Goal: Information Seeking & Learning: Learn about a topic

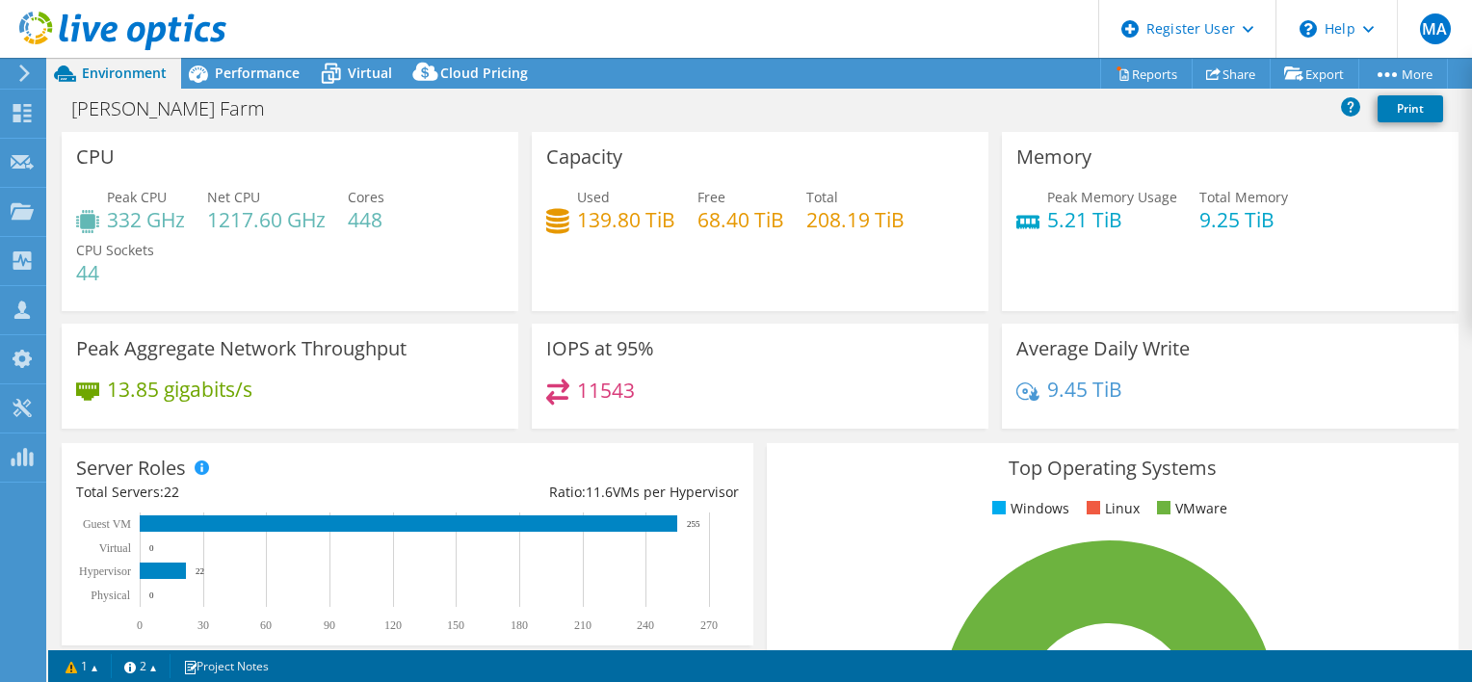
select select "[GEOGRAPHIC_DATA]"
select select "USD"
click at [692, 110] on div "[PERSON_NAME] Farm Print" at bounding box center [760, 109] width 1424 height 36
click at [235, 85] on div "Performance" at bounding box center [247, 73] width 133 height 31
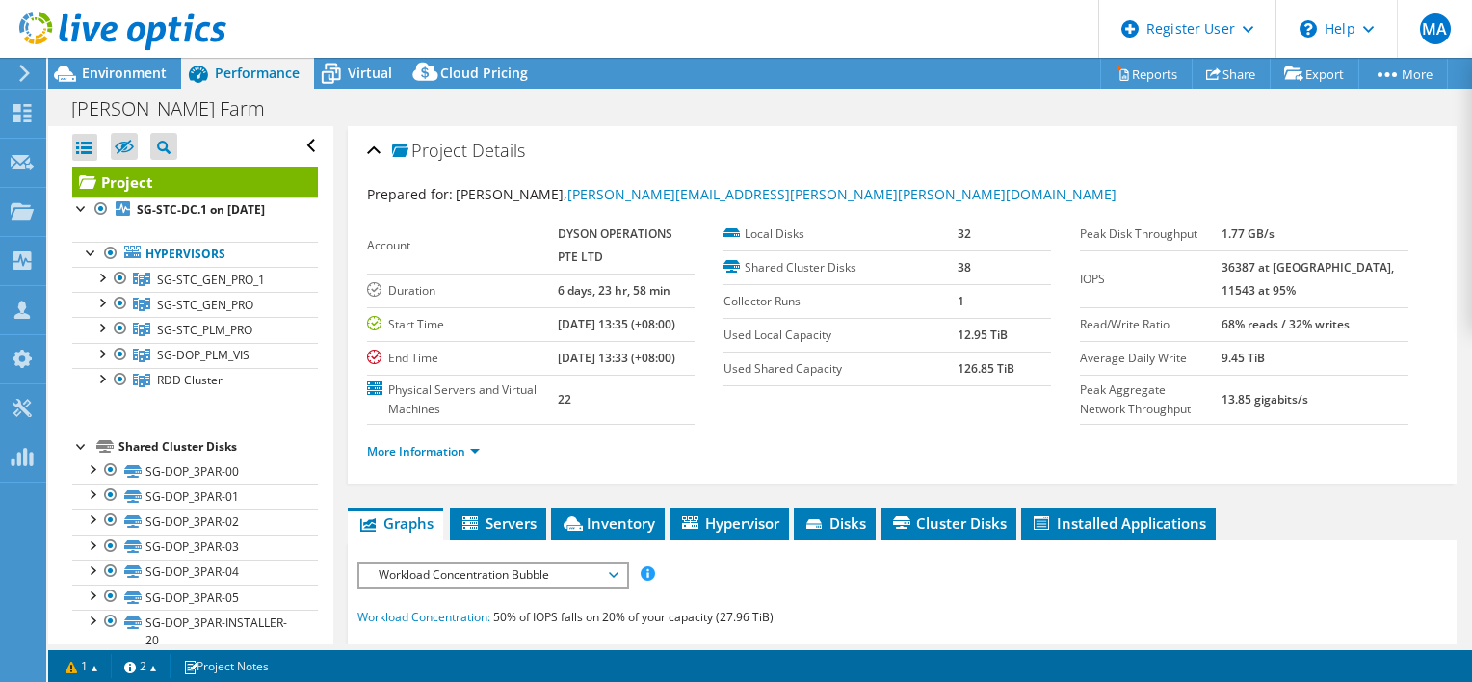
click at [1023, 425] on section "Account DYSON OPERATIONS PTE LTD Duration 6 days, 23 hr, 58 min Start Time [DAT…" at bounding box center [724, 321] width 714 height 207
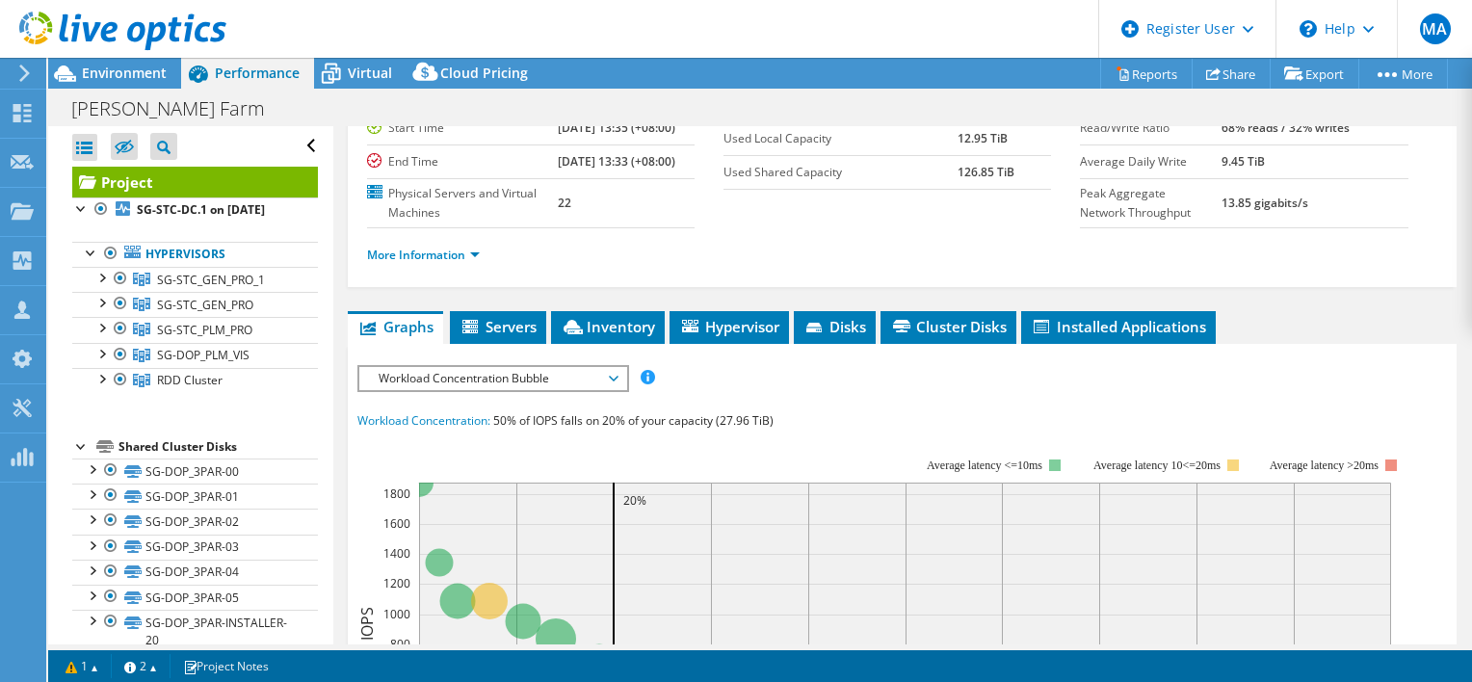
scroll to position [197, 0]
click at [829, 336] on span "Disks" at bounding box center [834, 326] width 63 height 19
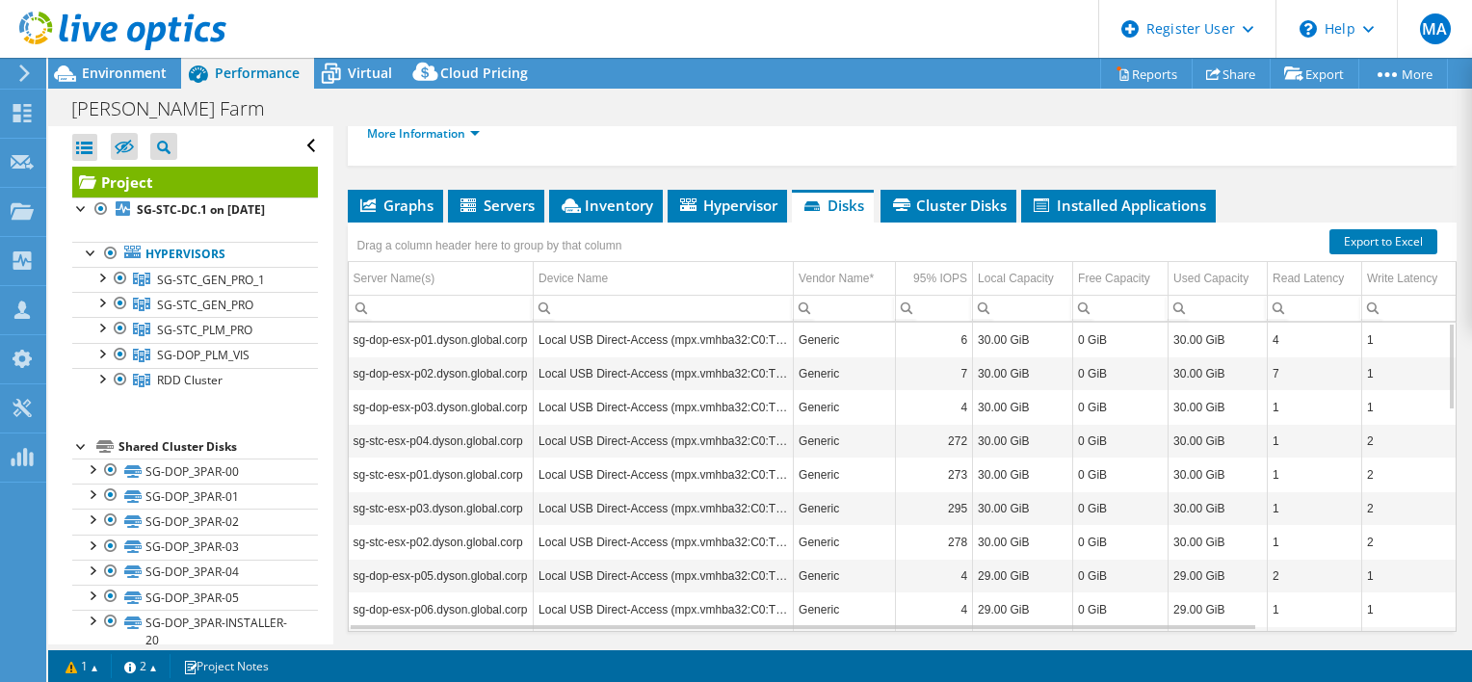
scroll to position [254, 0]
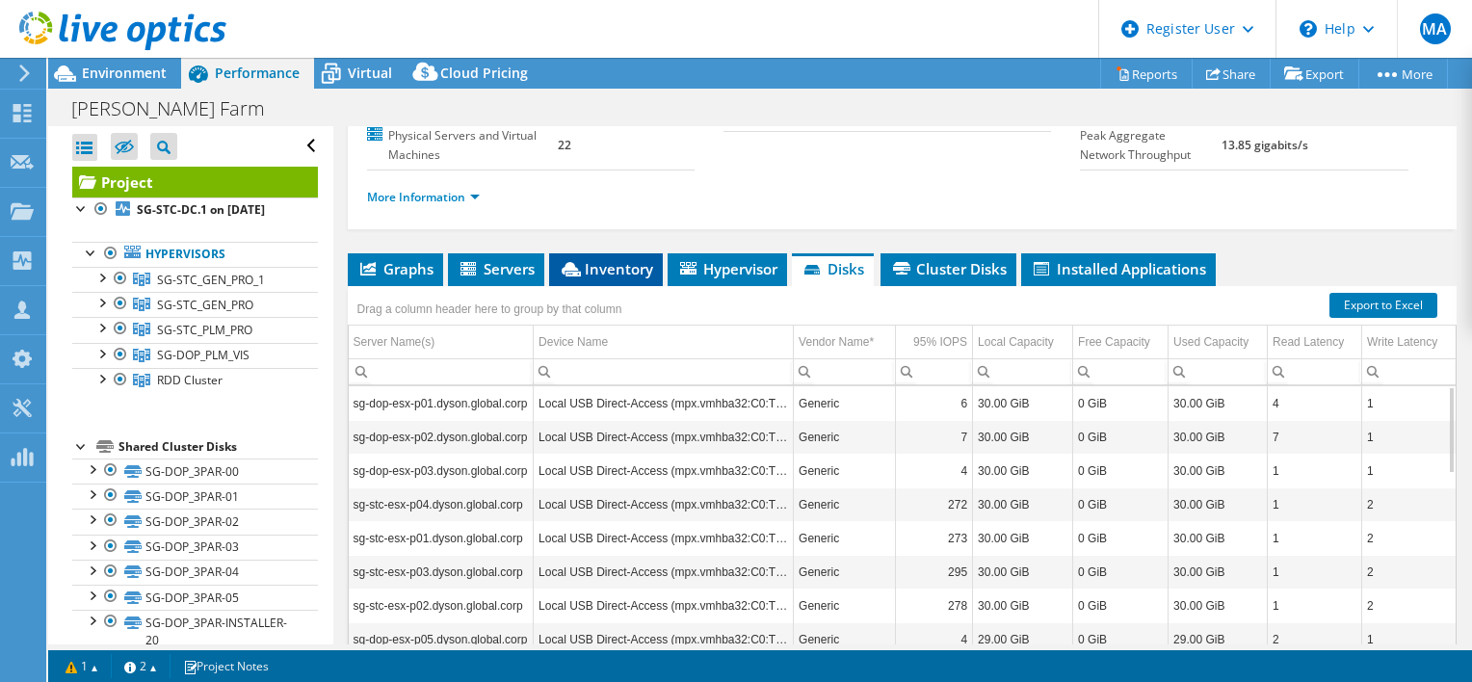
click at [620, 278] on span "Inventory" at bounding box center [606, 268] width 94 height 19
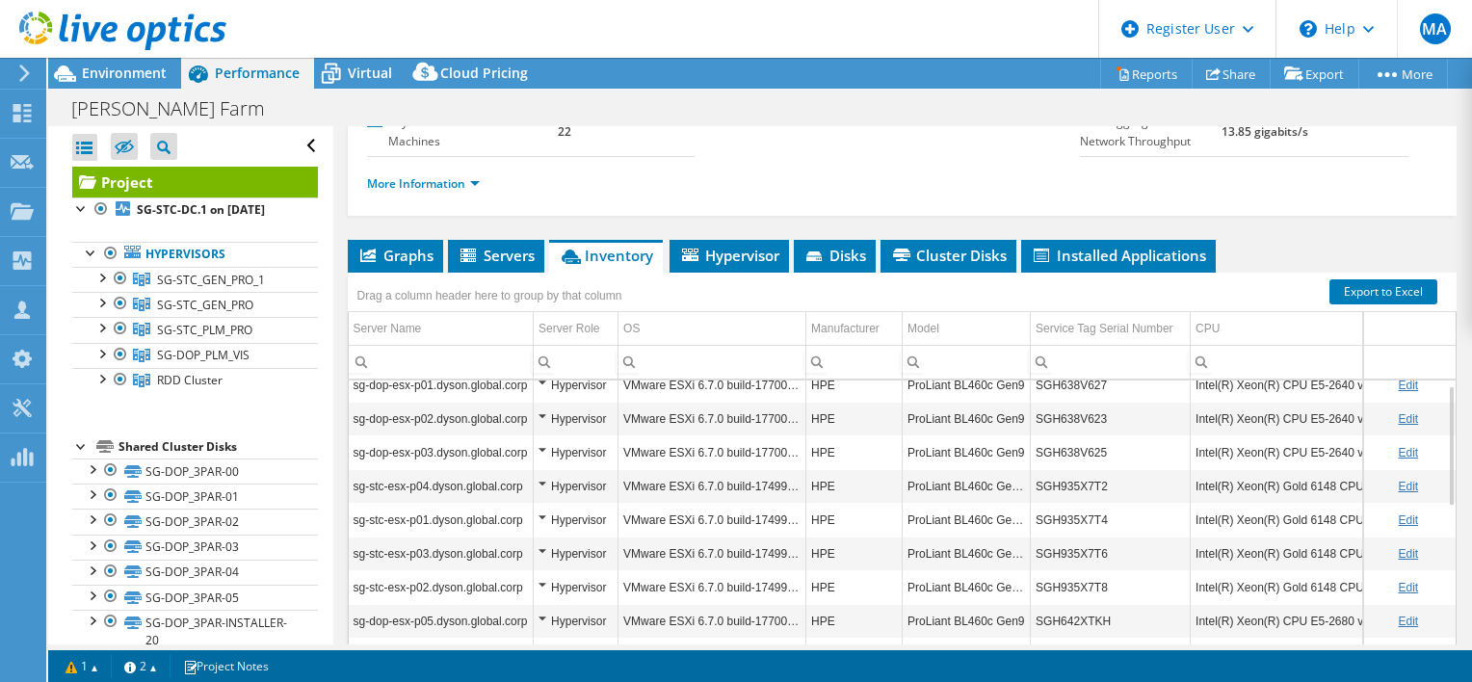
scroll to position [249, 0]
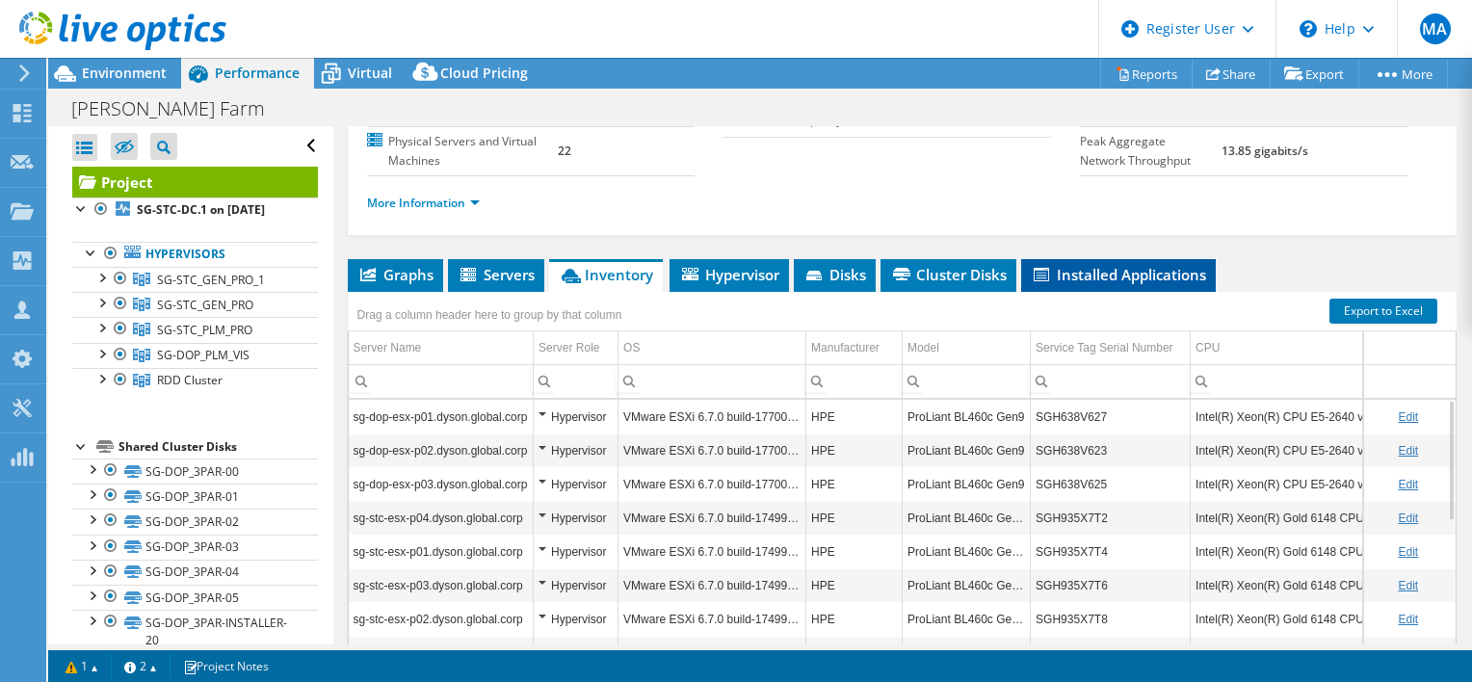
click at [1076, 284] on span "Installed Applications" at bounding box center [1118, 274] width 175 height 19
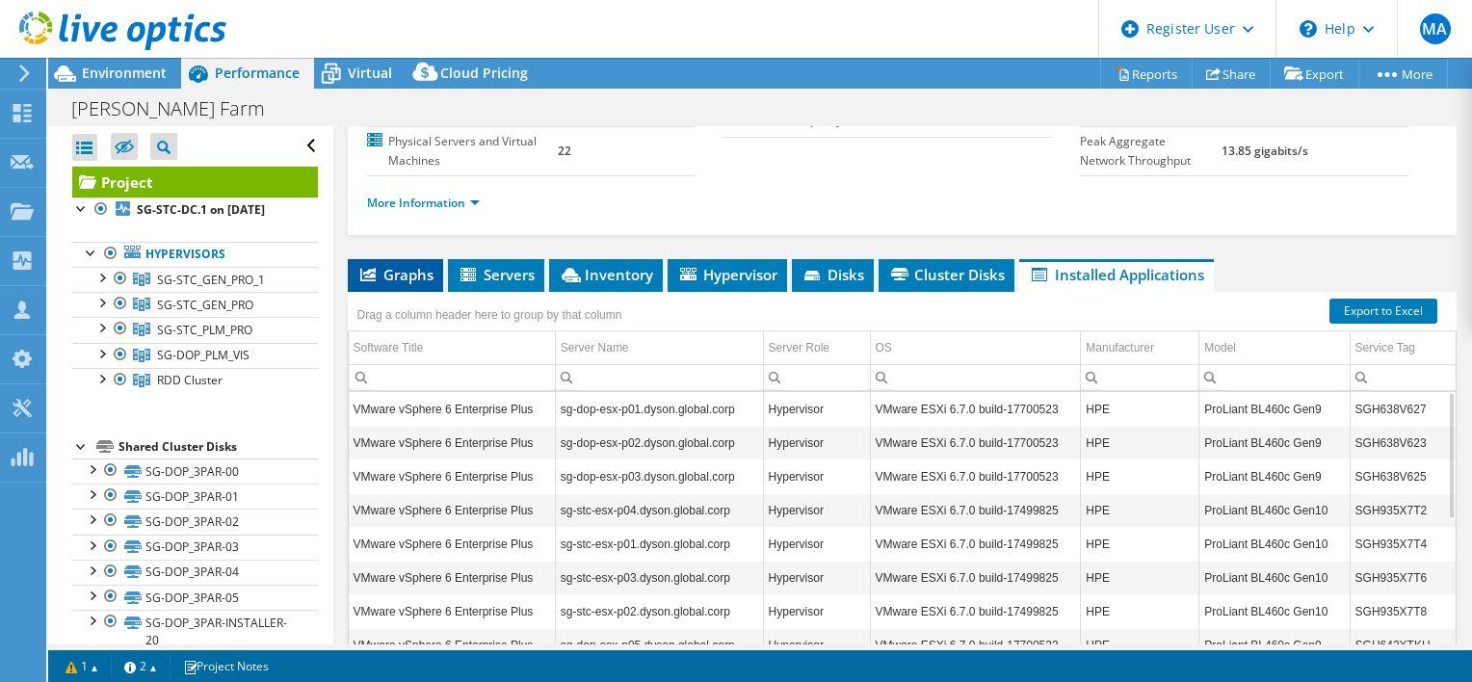
click at [362, 281] on icon at bounding box center [367, 274] width 15 height 13
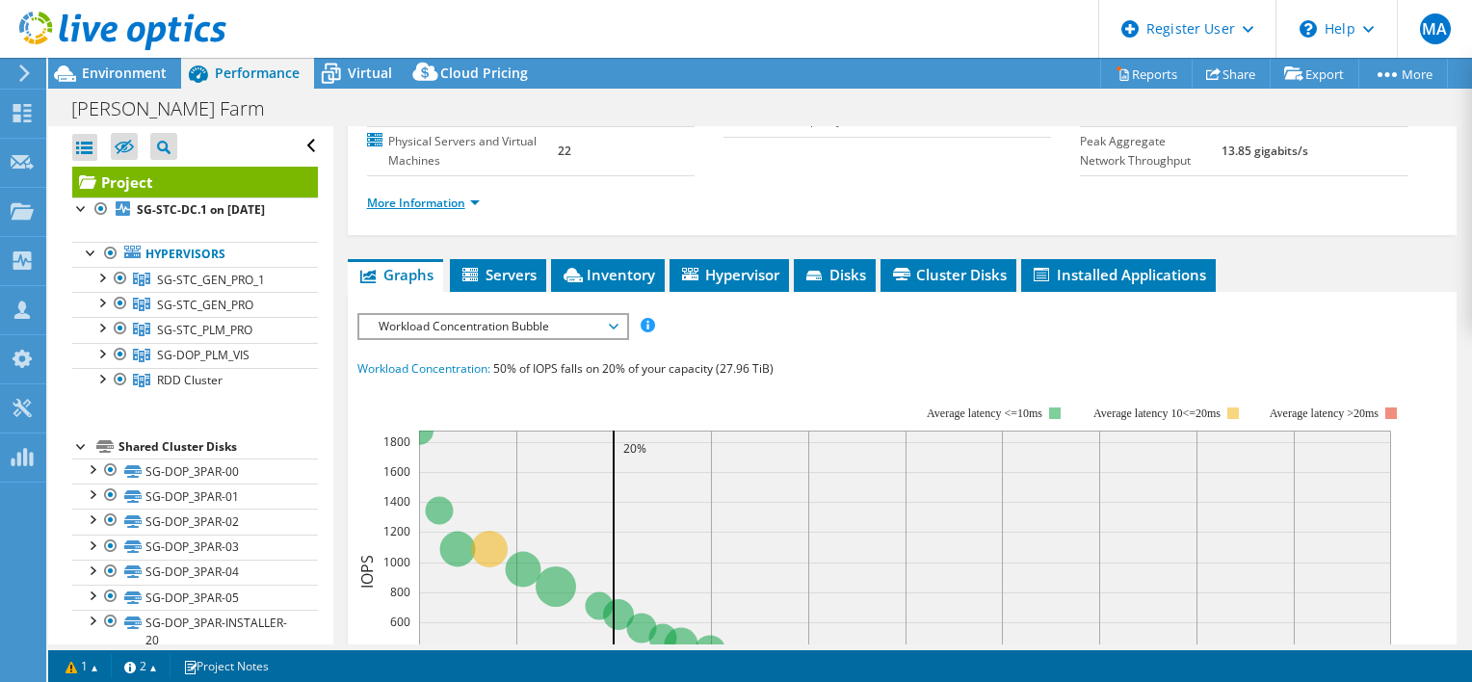
click at [450, 211] on link "More Information" at bounding box center [423, 203] width 113 height 16
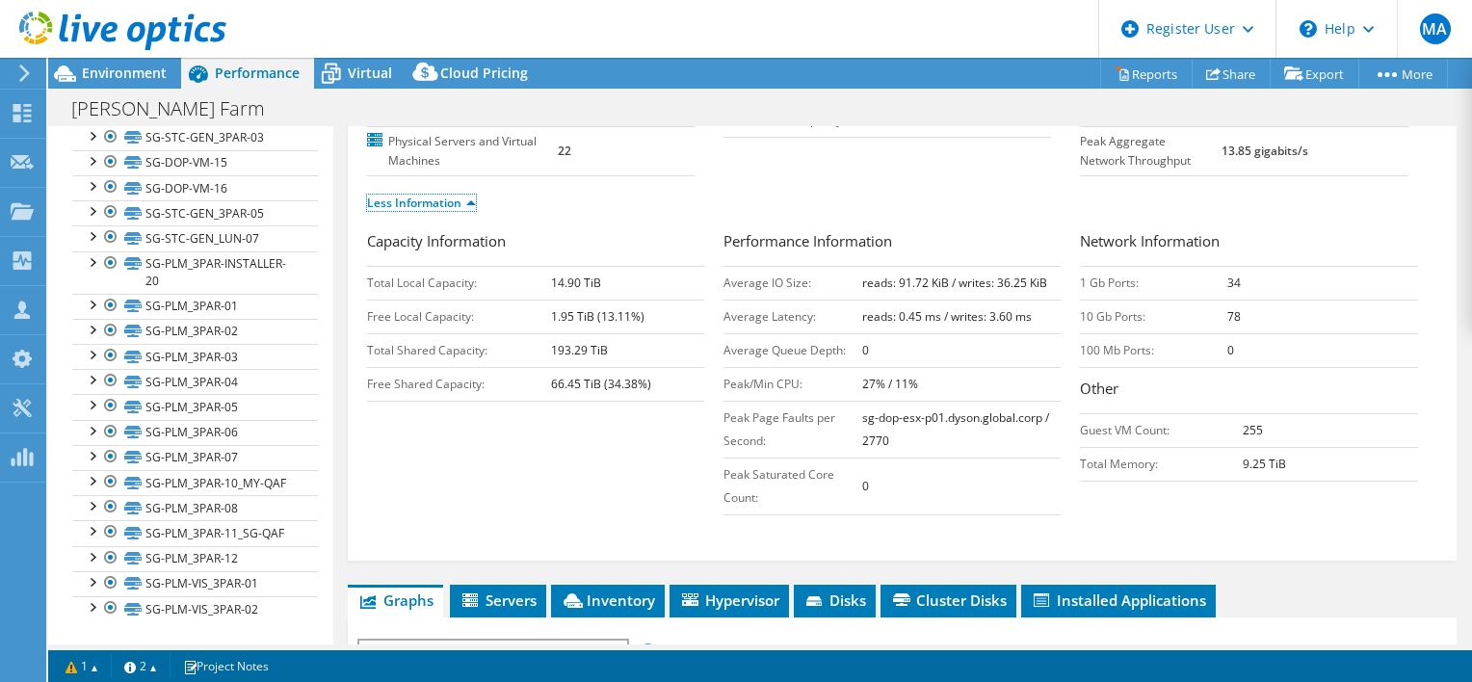
scroll to position [891, 0]
click at [197, 495] on link "SG-PLM_3PAR-08" at bounding box center [195, 507] width 246 height 25
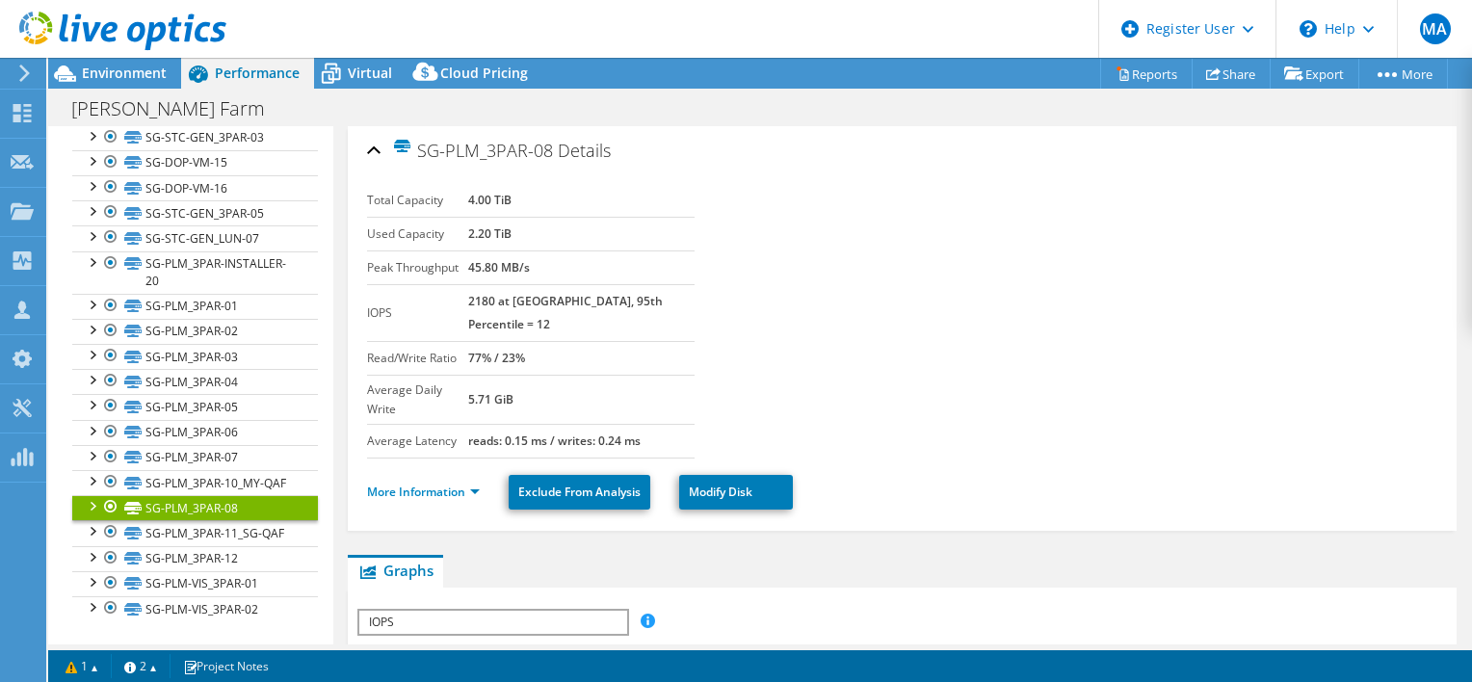
scroll to position [0, 0]
click at [116, 83] on div "Environment" at bounding box center [114, 73] width 133 height 31
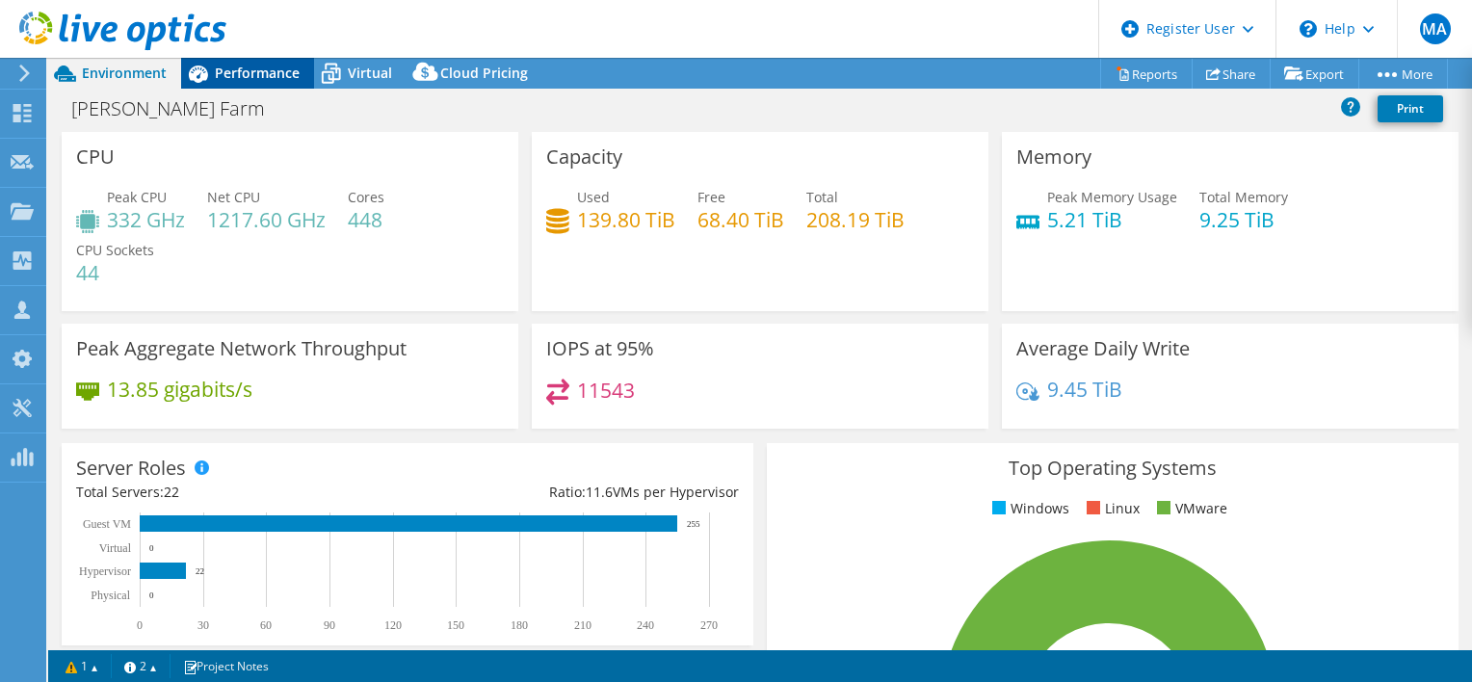
click at [249, 74] on span "Performance" at bounding box center [257, 73] width 85 height 18
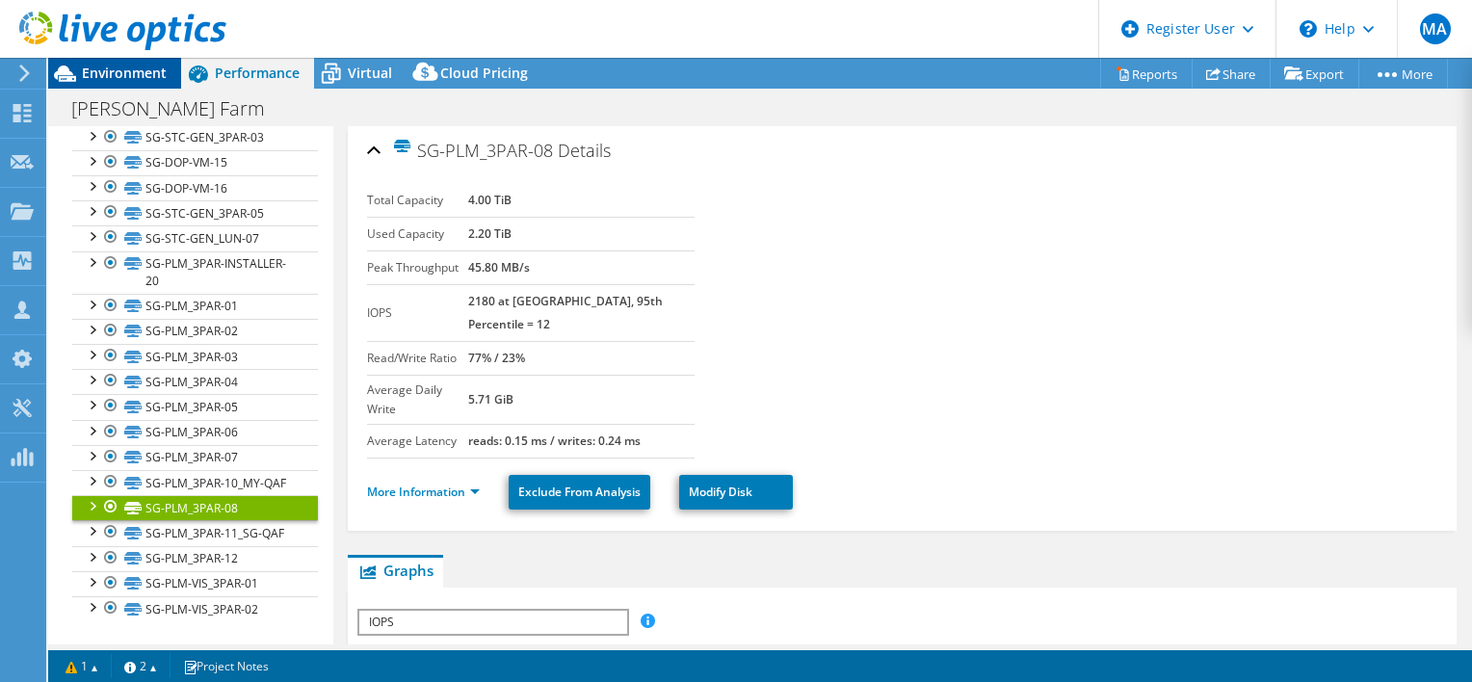
click at [149, 81] on span "Environment" at bounding box center [124, 73] width 85 height 18
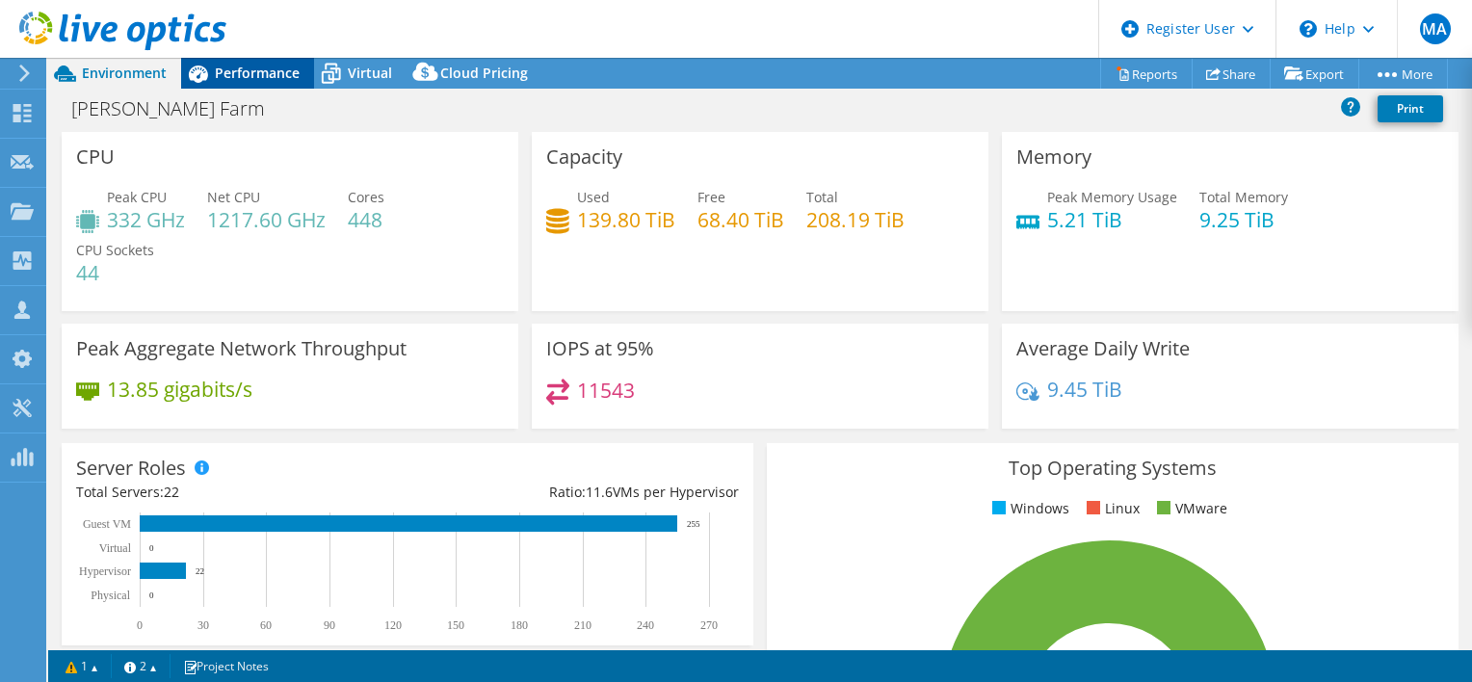
click at [266, 67] on span "Performance" at bounding box center [257, 73] width 85 height 18
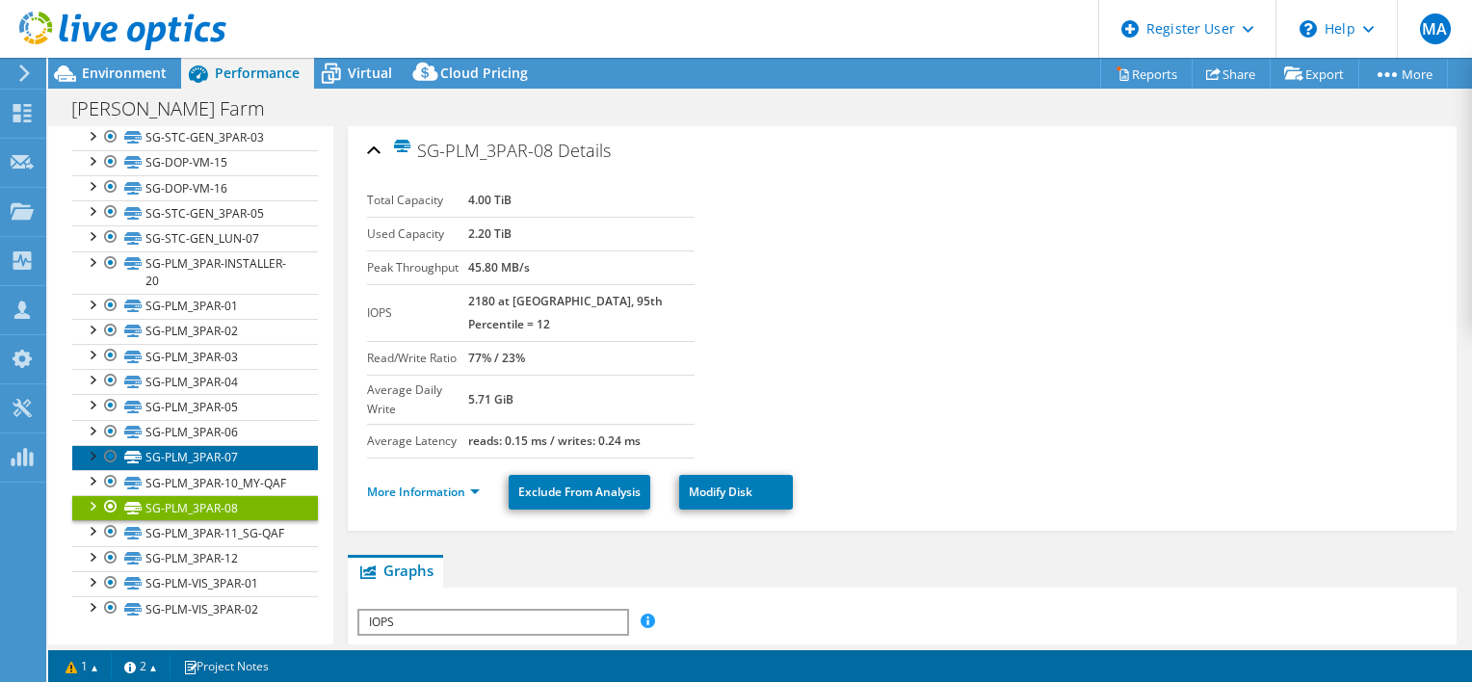
click at [197, 445] on link "SG-PLM_3PAR-07" at bounding box center [195, 457] width 246 height 25
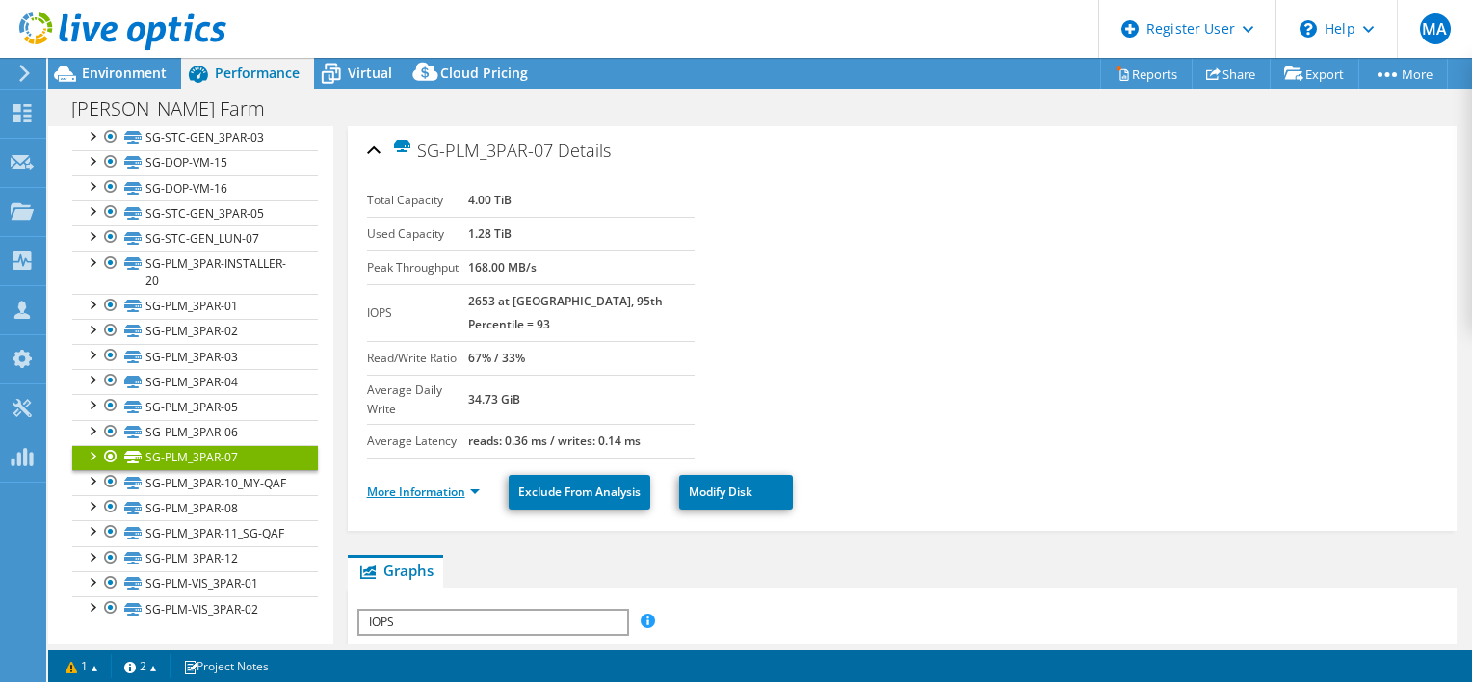
click at [408, 484] on link "More Information" at bounding box center [423, 492] width 113 height 16
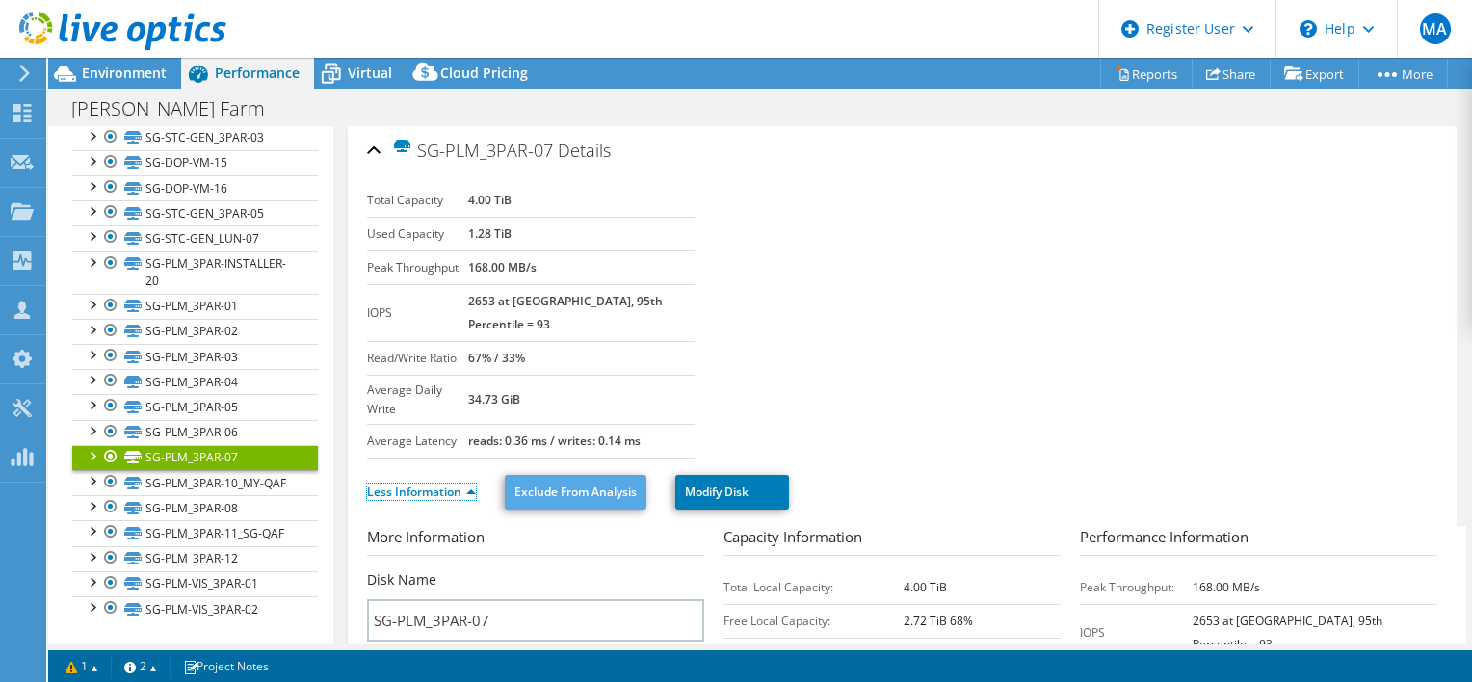
scroll to position [200, 0]
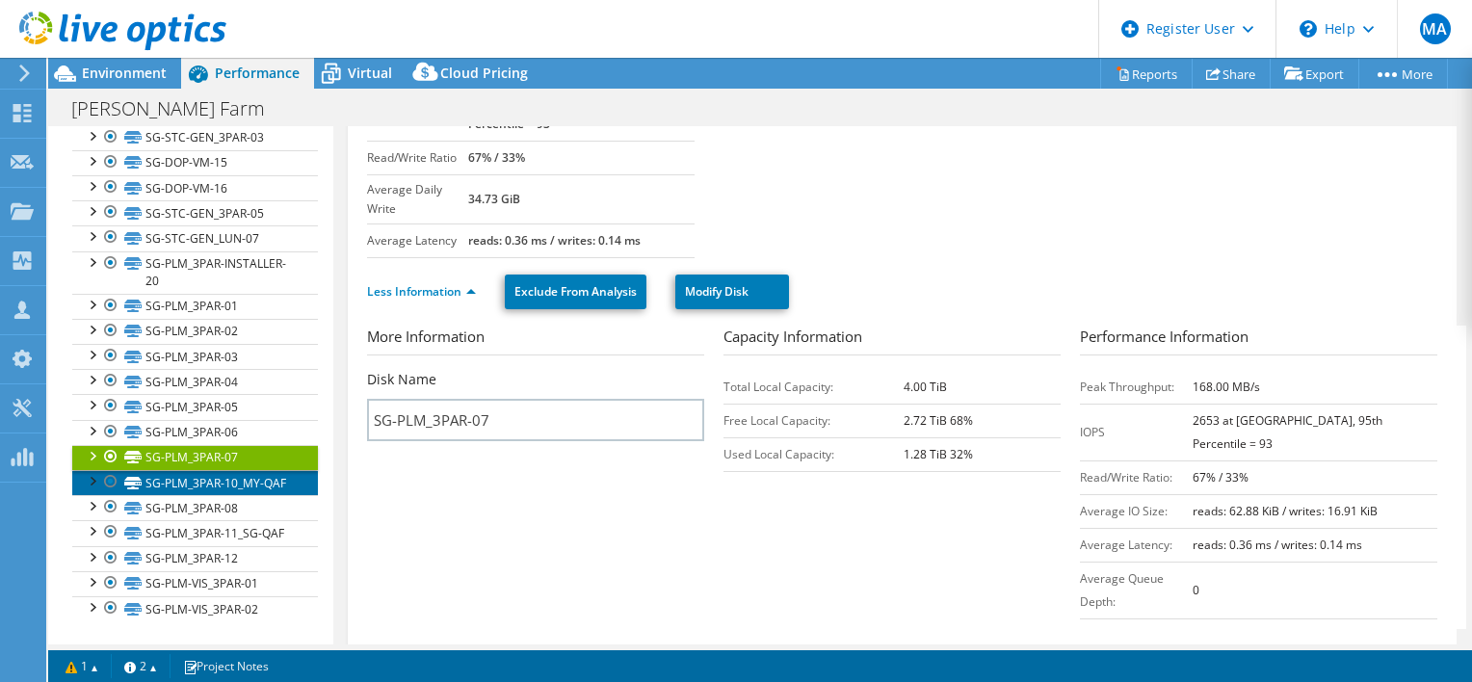
click at [182, 470] on link "SG-PLM_3PAR-10_MY-QAF" at bounding box center [195, 482] width 246 height 25
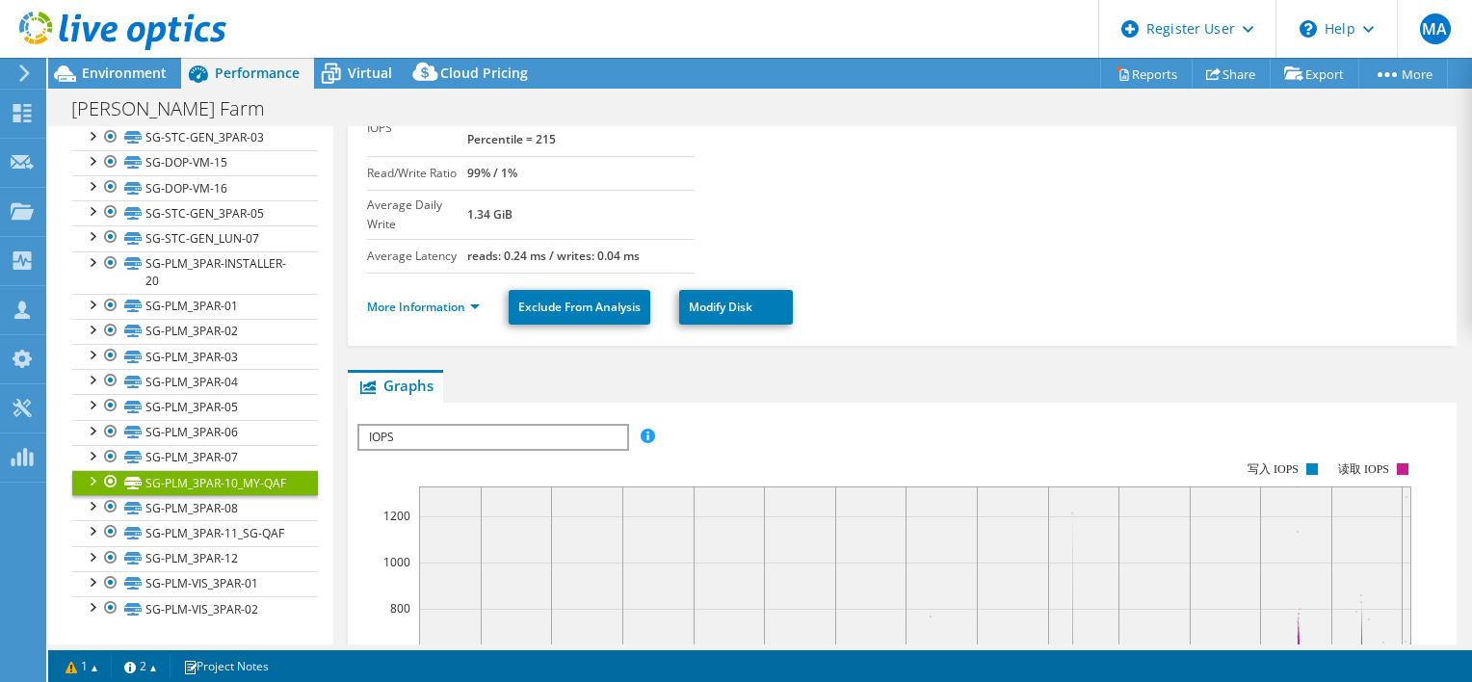
click at [94, 470] on div at bounding box center [91, 479] width 19 height 19
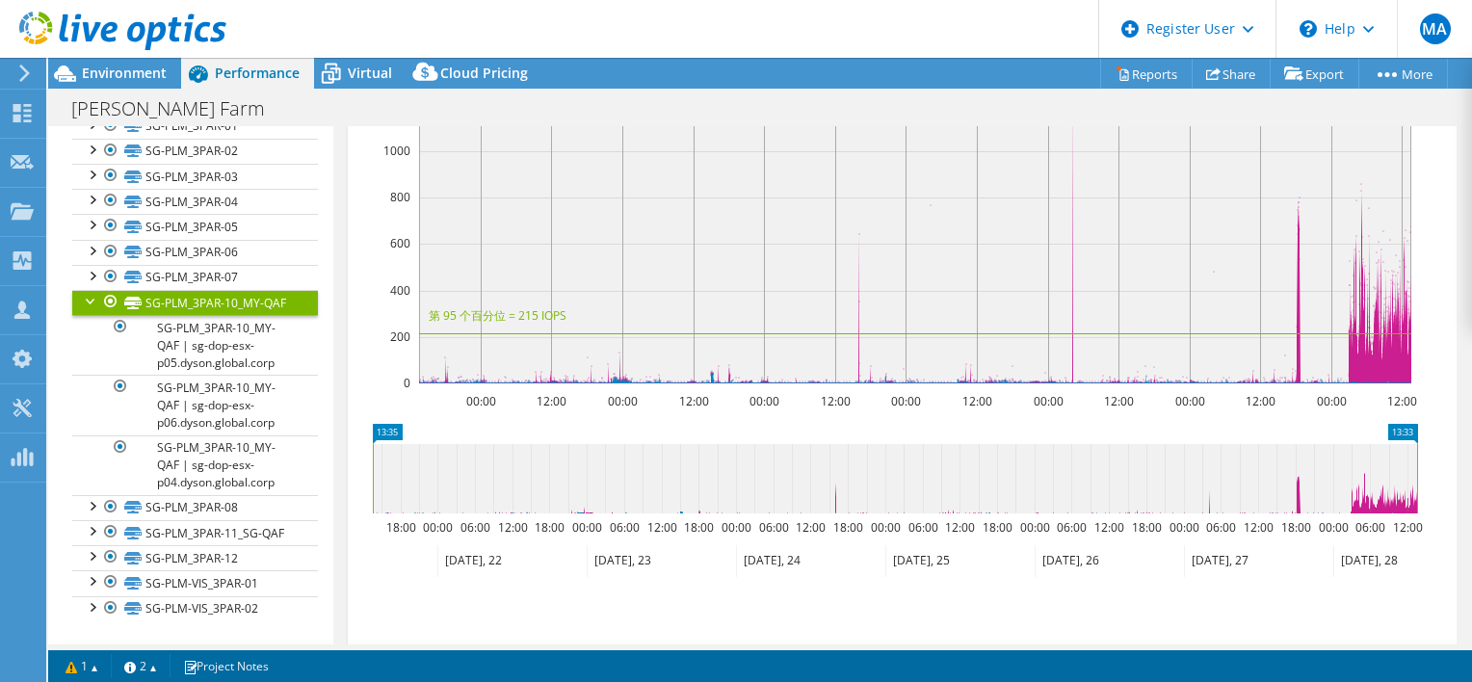
scroll to position [466, 0]
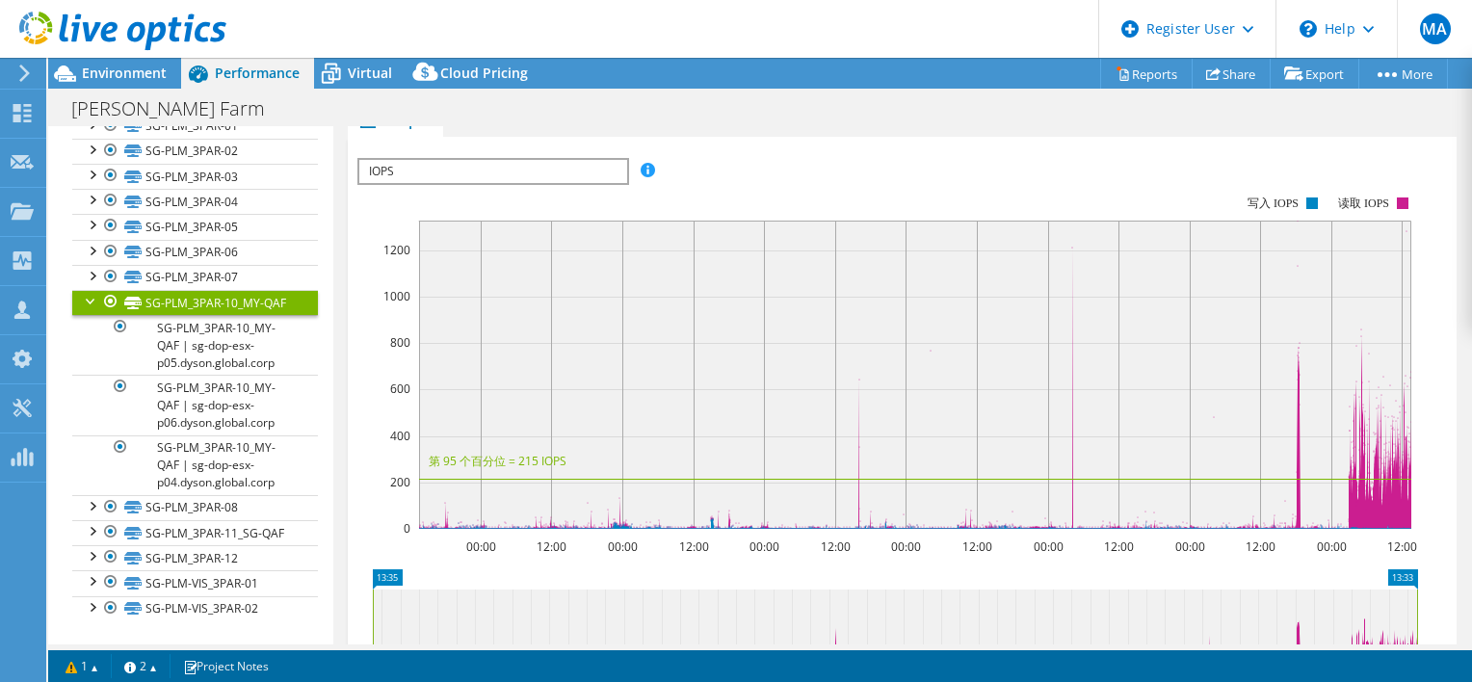
click at [85, 290] on div at bounding box center [91, 299] width 19 height 19
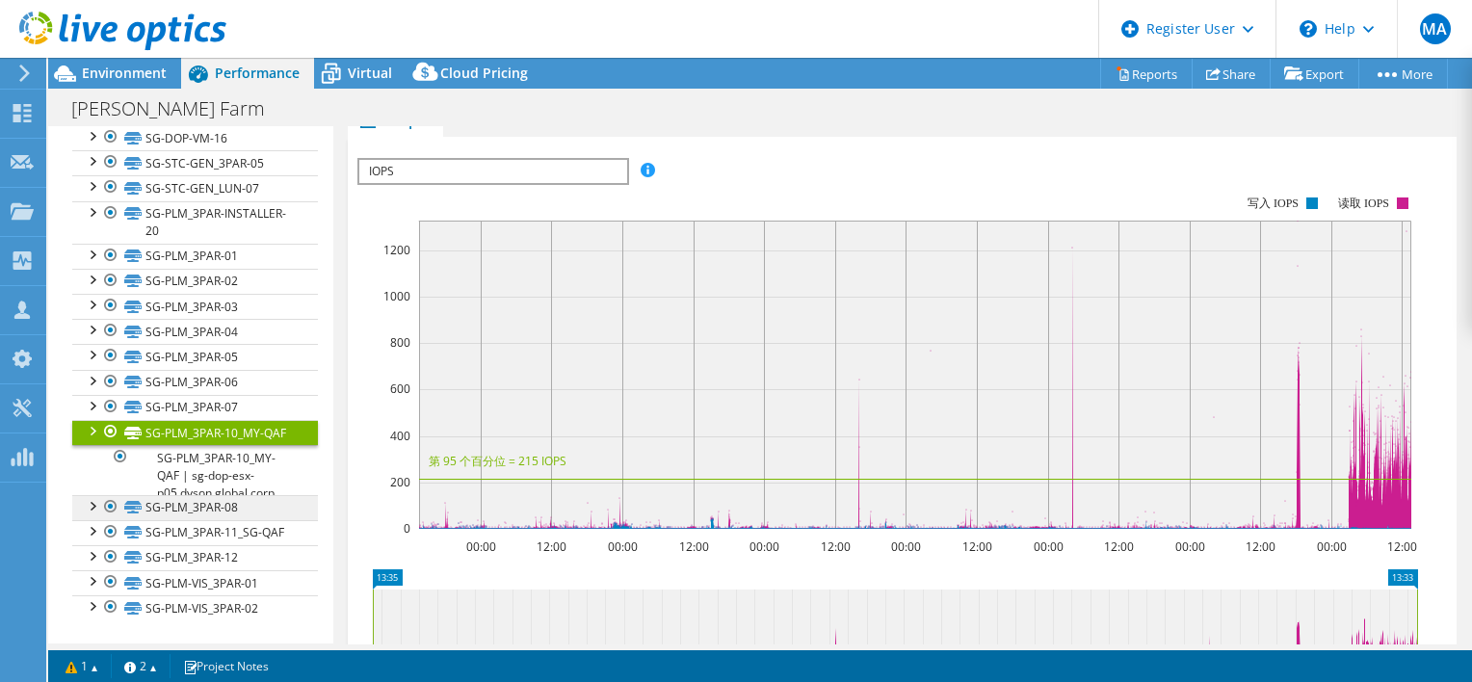
scroll to position [891, 0]
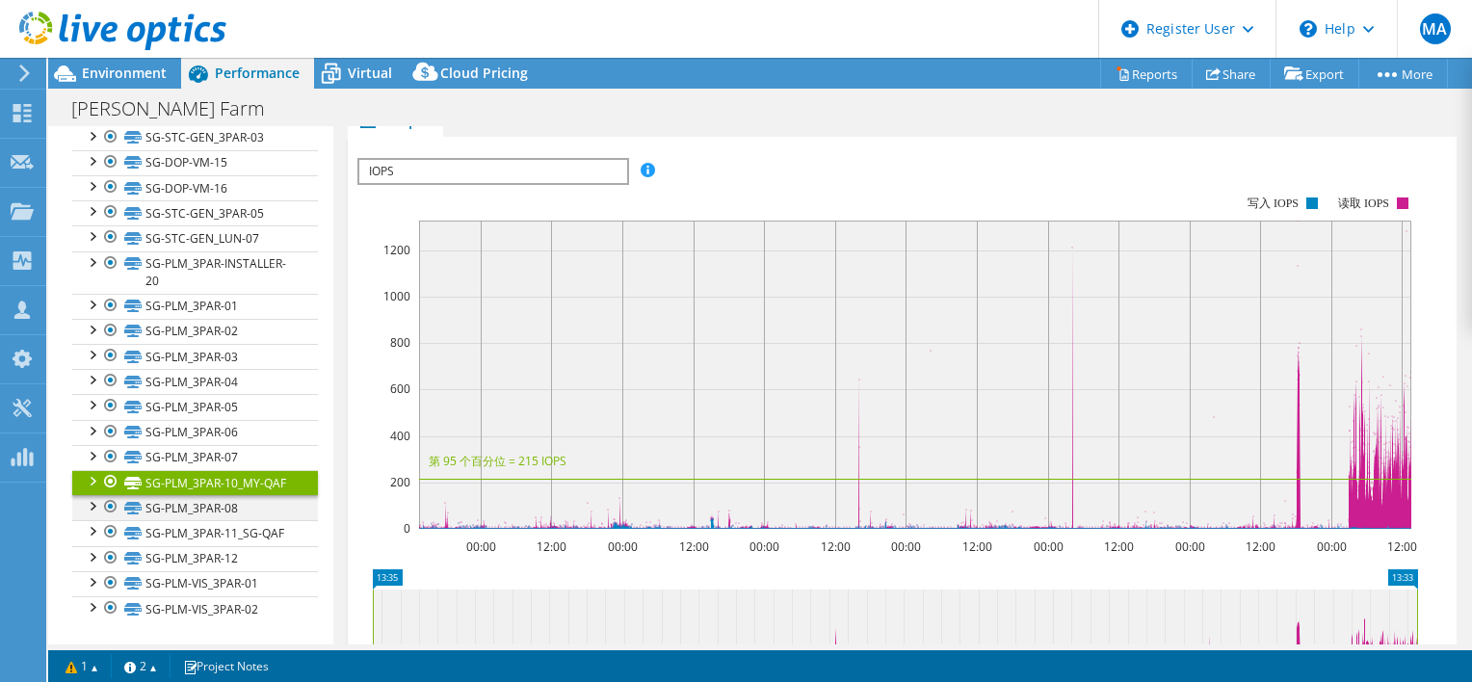
click at [93, 495] on div at bounding box center [91, 504] width 19 height 19
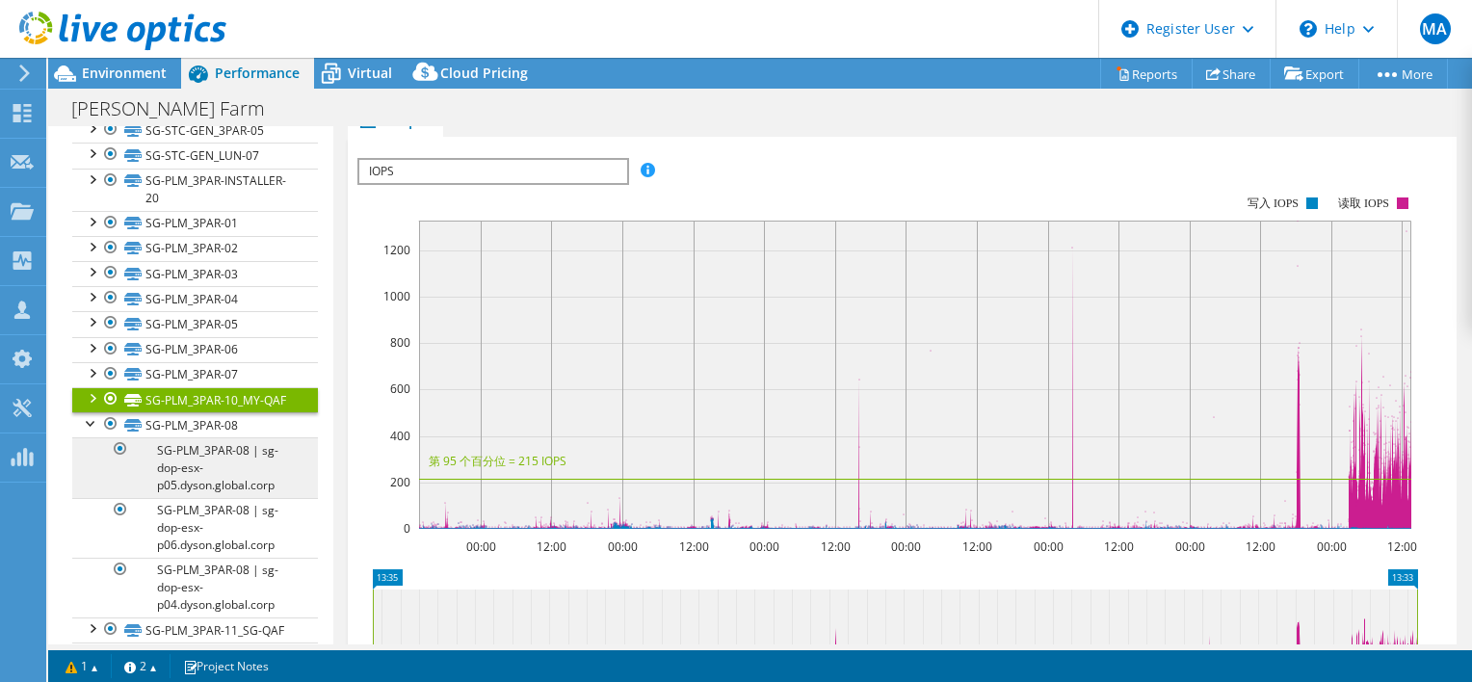
scroll to position [1071, 0]
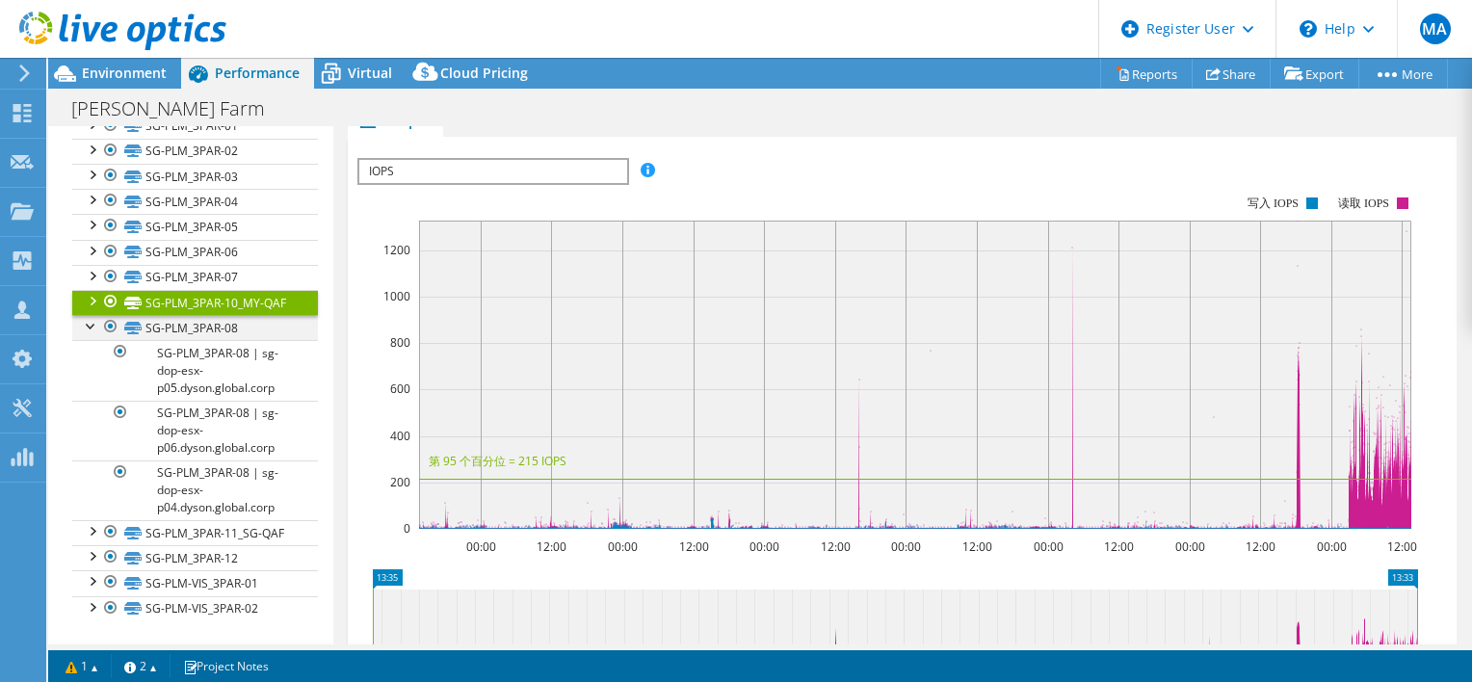
click at [89, 315] on div at bounding box center [91, 324] width 19 height 19
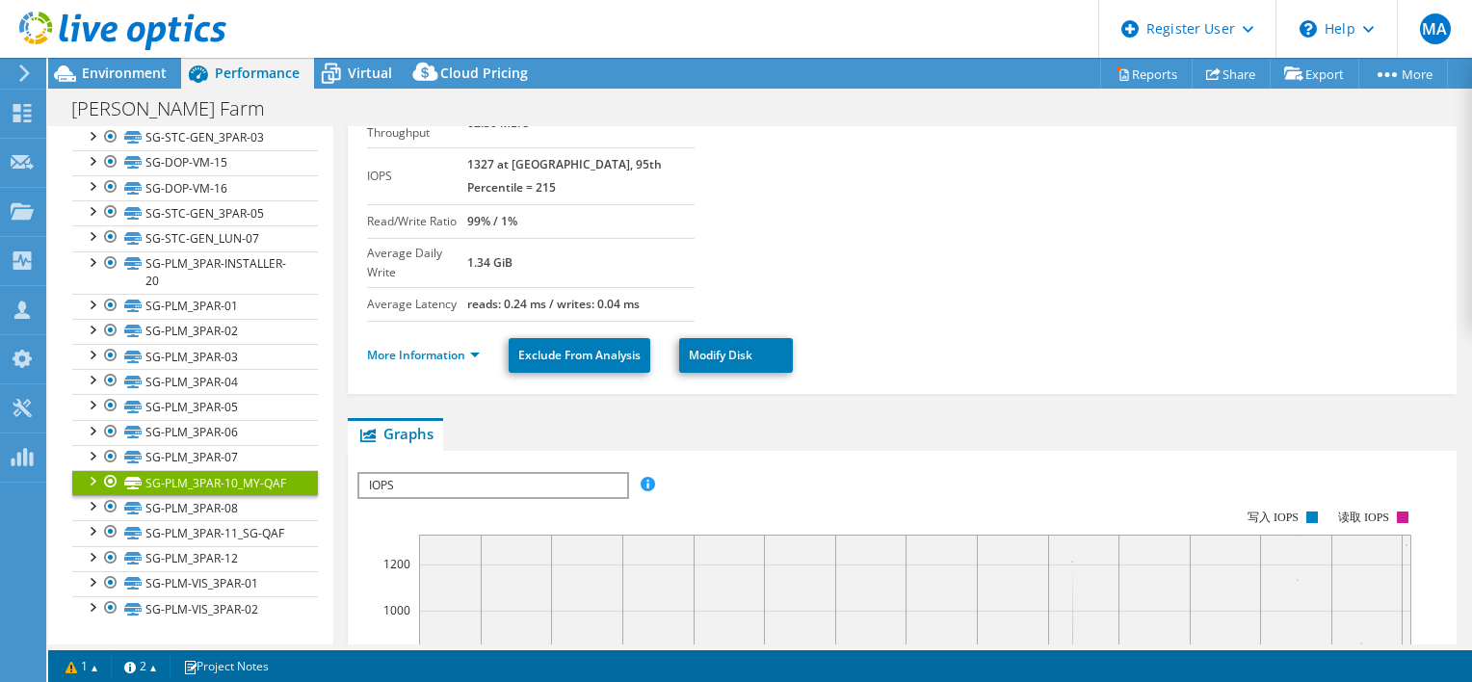
scroll to position [0, 0]
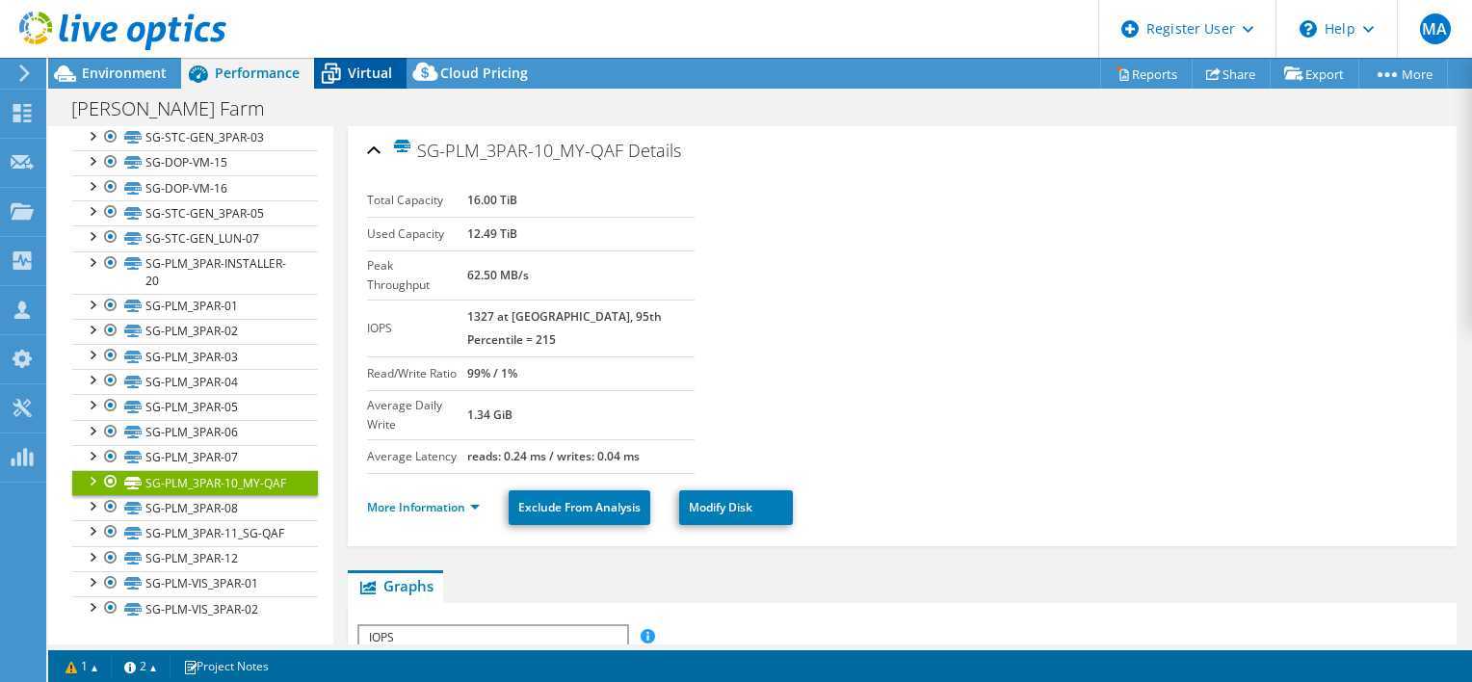
click at [361, 81] on span "Virtual" at bounding box center [370, 73] width 44 height 18
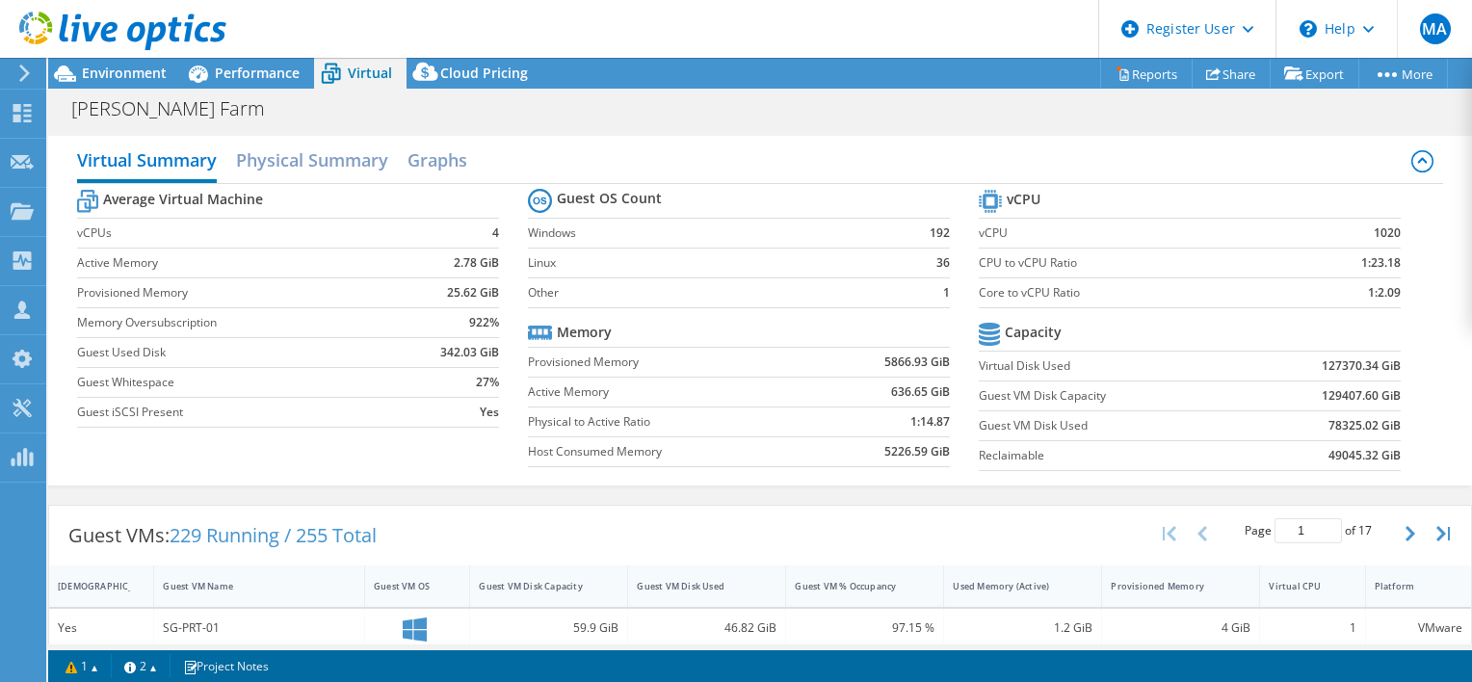
click at [288, 472] on div "Average Virtual Machine vCPUs 4 Active Memory 2.78 GiB Provisioned Memory 25.62…" at bounding box center [760, 332] width 1367 height 297
click at [272, 69] on span "Performance" at bounding box center [257, 73] width 85 height 18
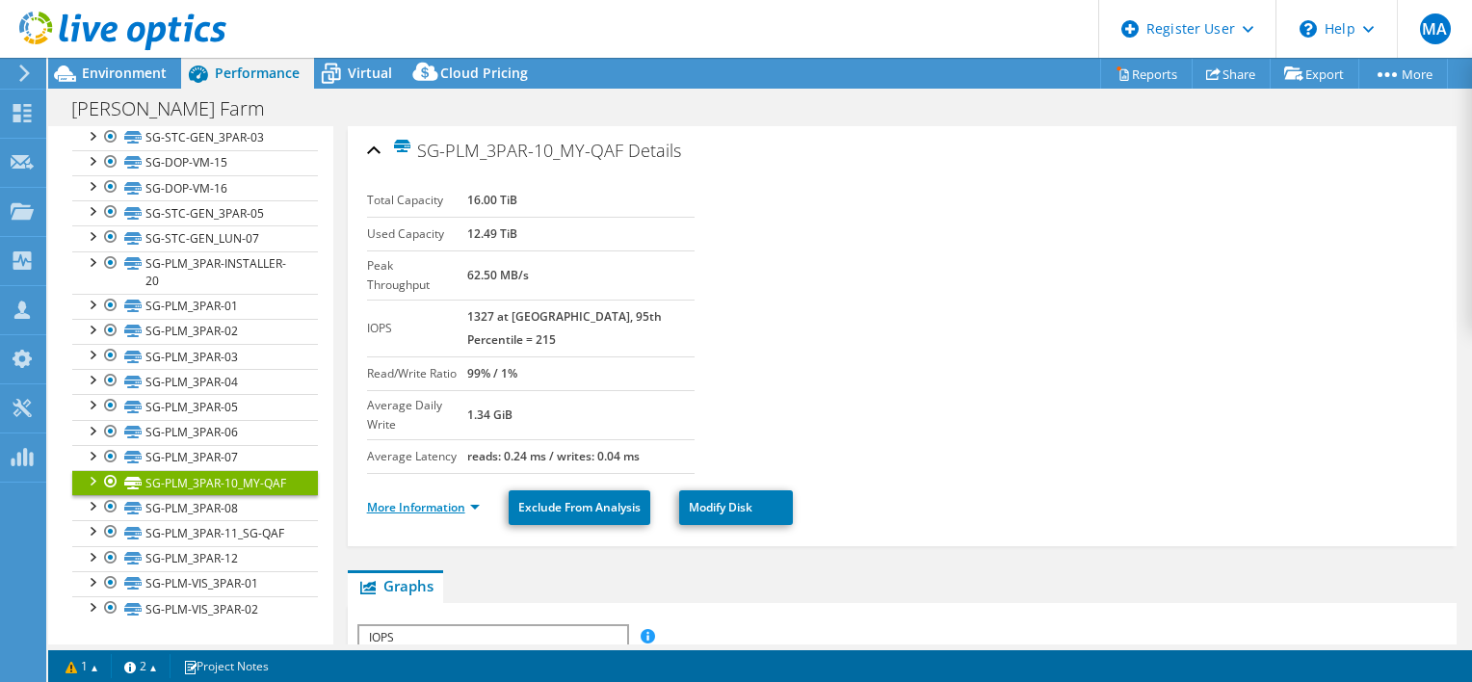
click at [432, 499] on link "More Information" at bounding box center [423, 507] width 113 height 16
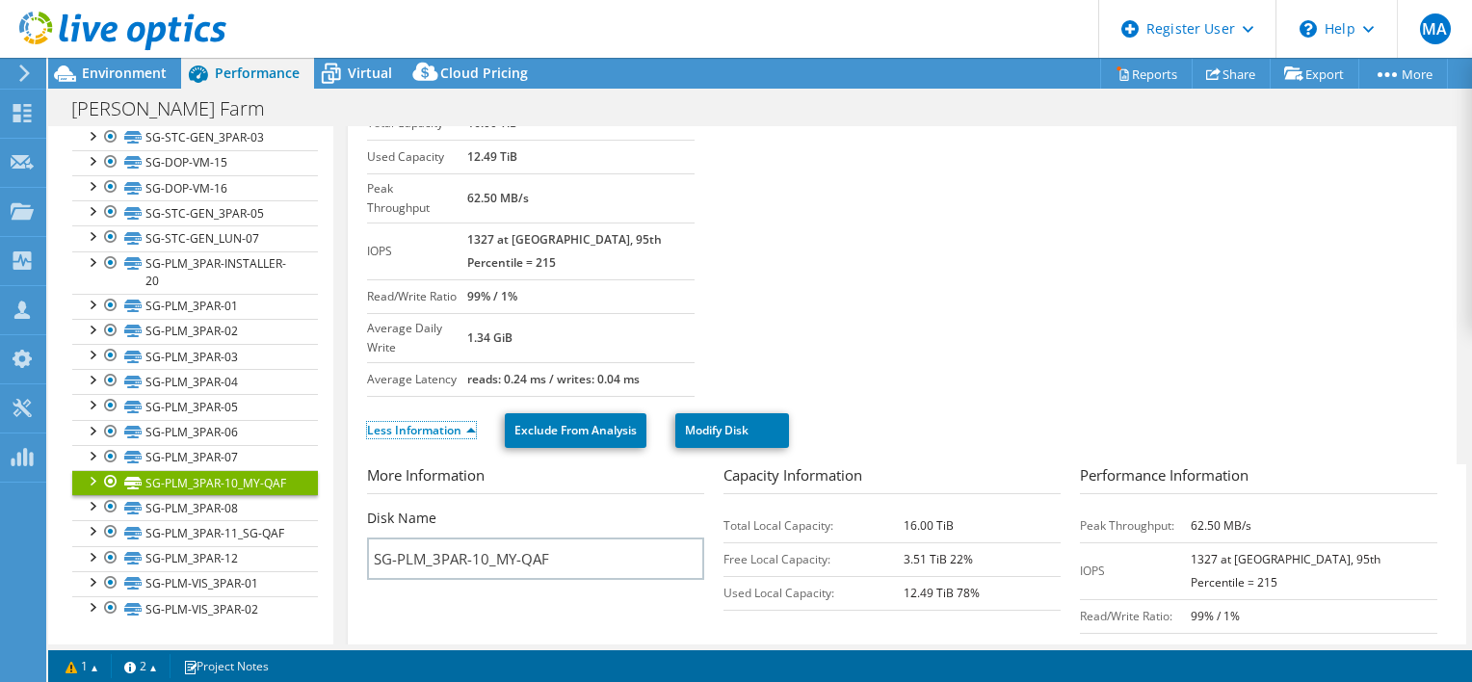
scroll to position [76, 0]
click at [361, 78] on span "Virtual" at bounding box center [370, 73] width 44 height 18
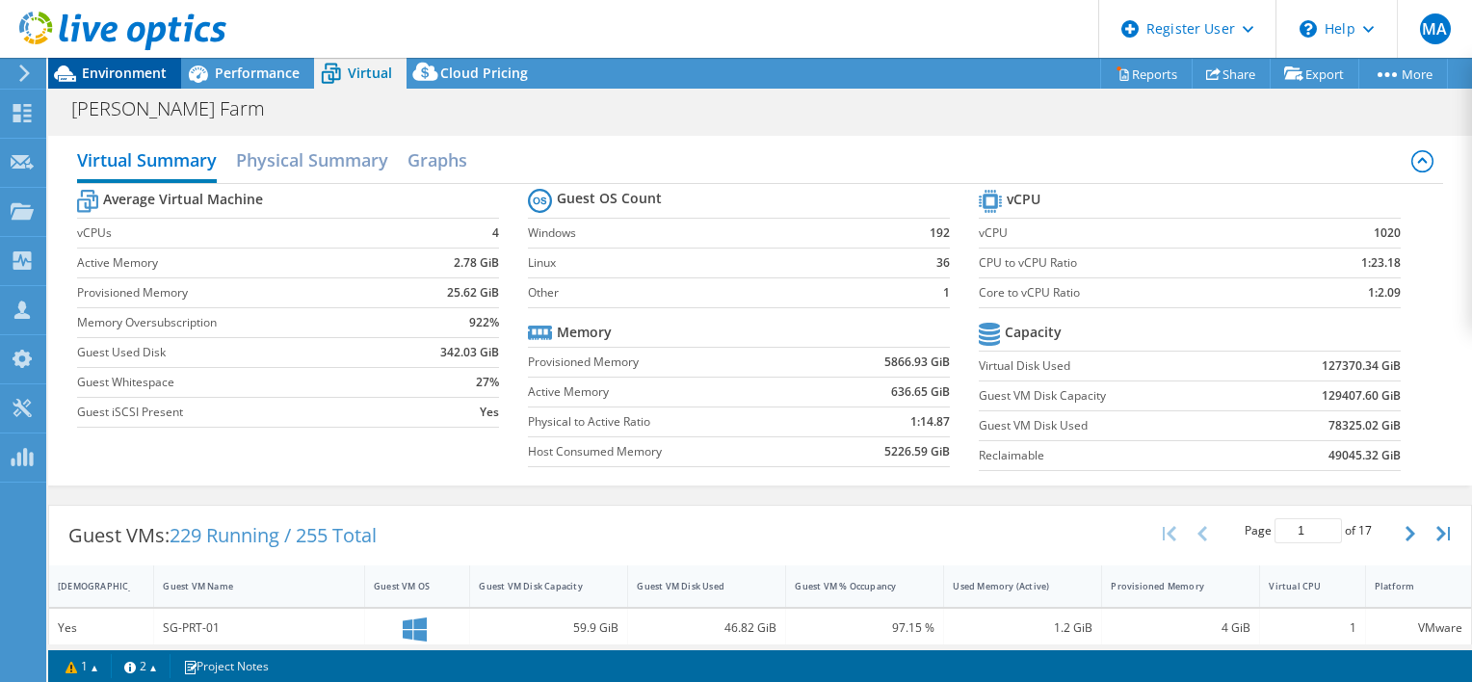
click at [118, 66] on span "Environment" at bounding box center [124, 73] width 85 height 18
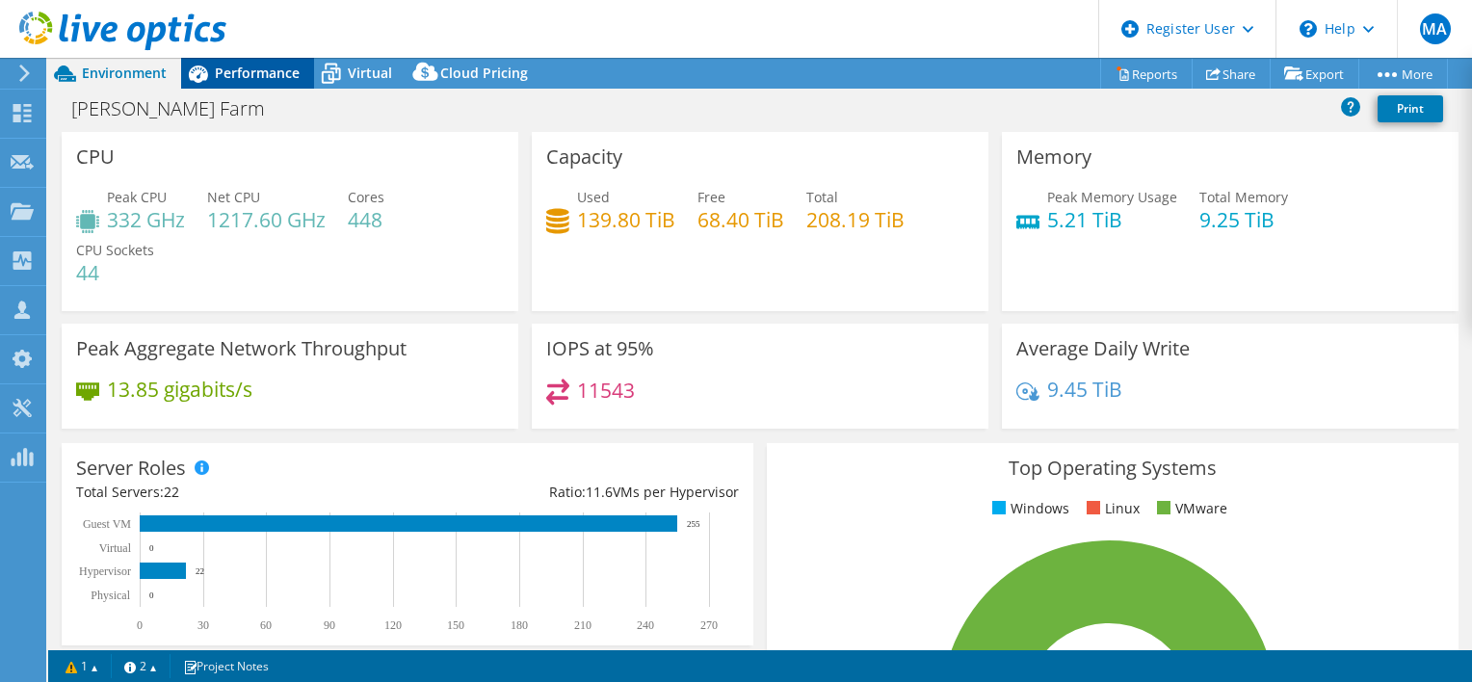
click at [252, 72] on span "Performance" at bounding box center [257, 73] width 85 height 18
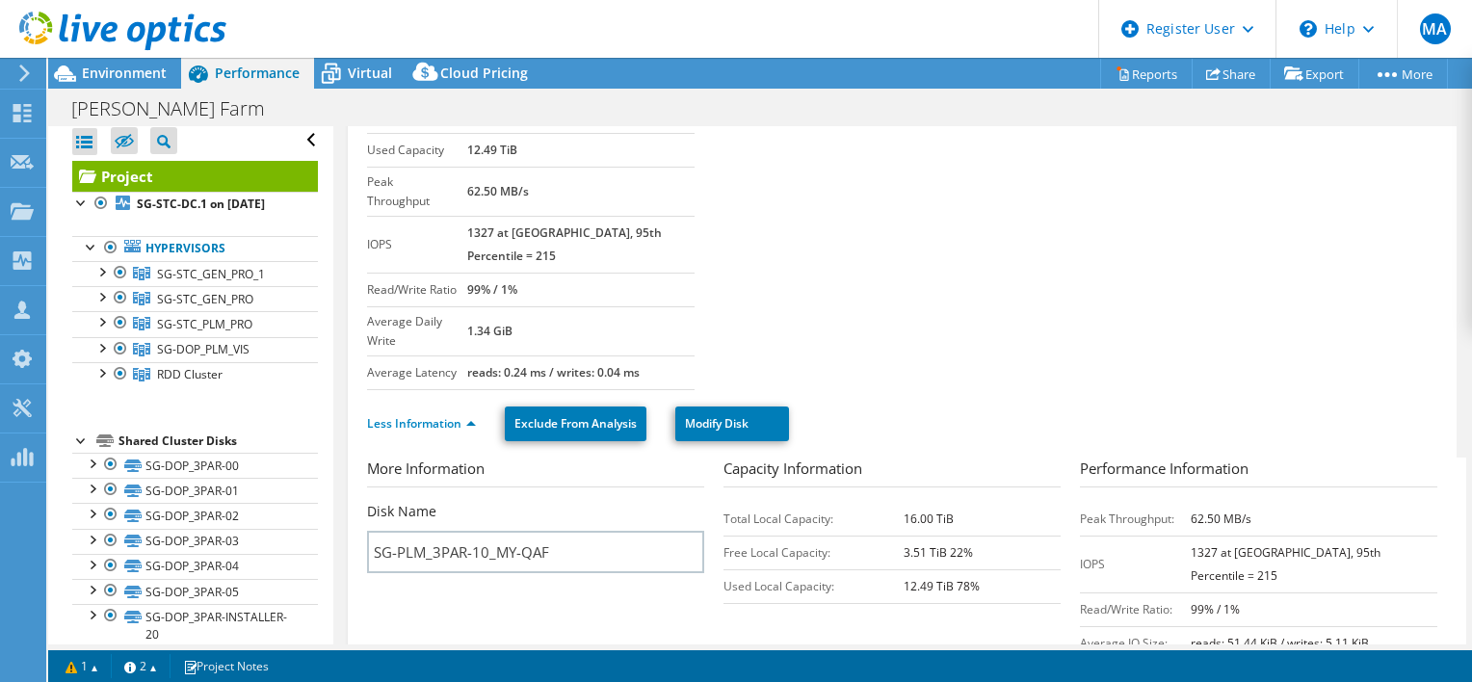
scroll to position [0, 0]
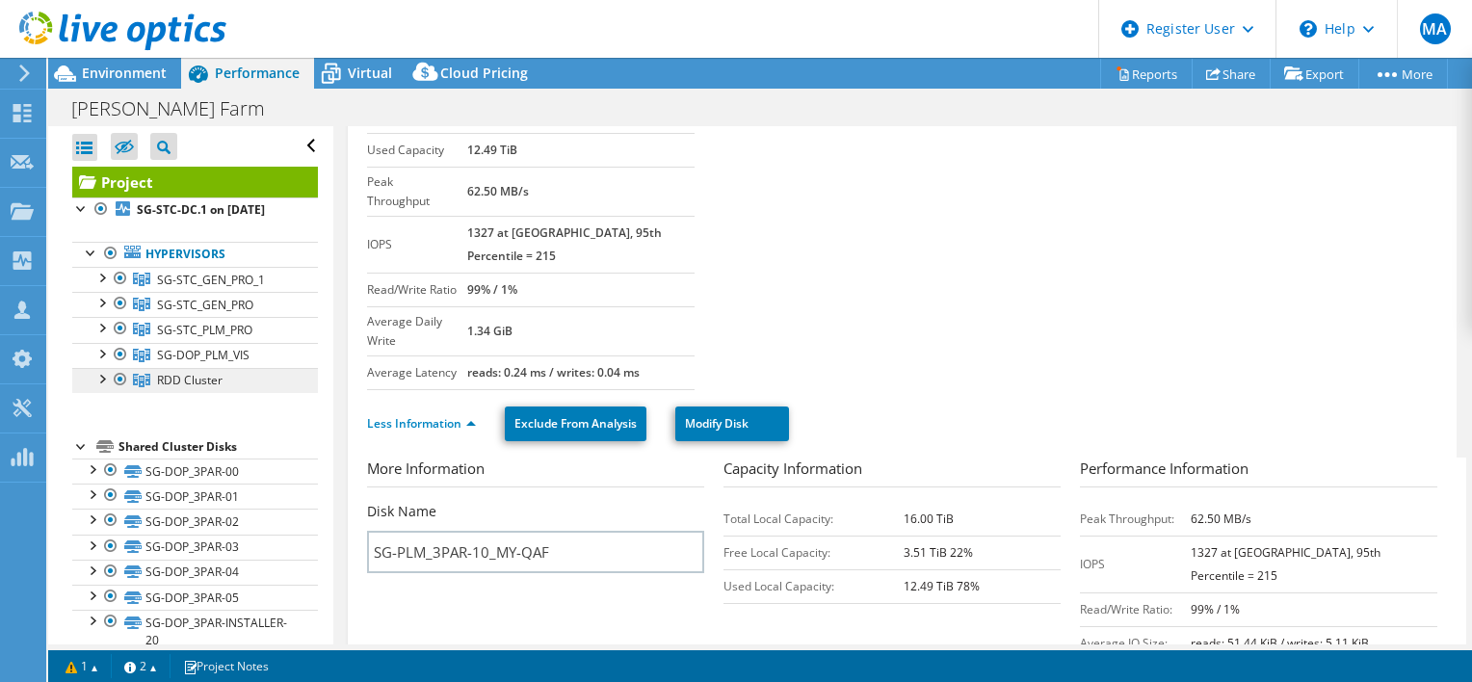
click at [187, 292] on link "RDD Cluster" at bounding box center [195, 279] width 246 height 25
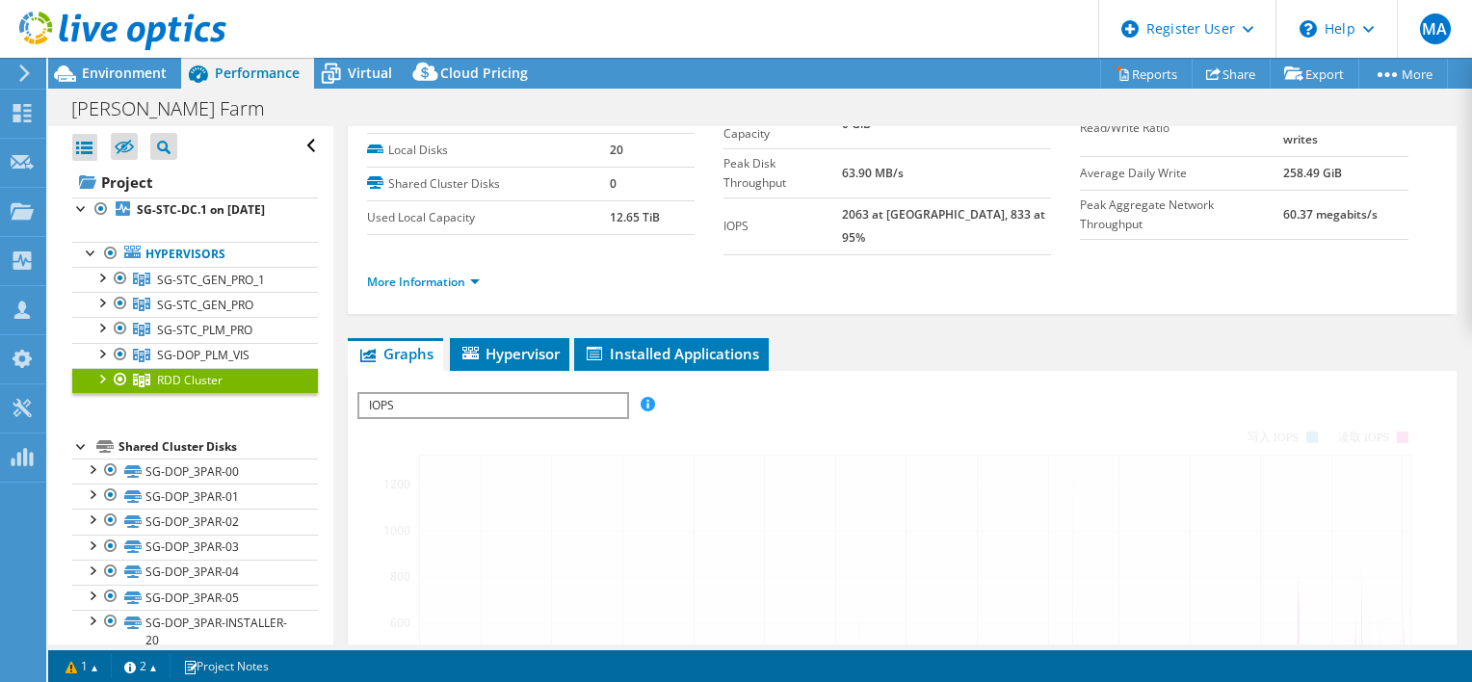
click at [189, 388] on span "RDD Cluster" at bounding box center [190, 380] width 66 height 16
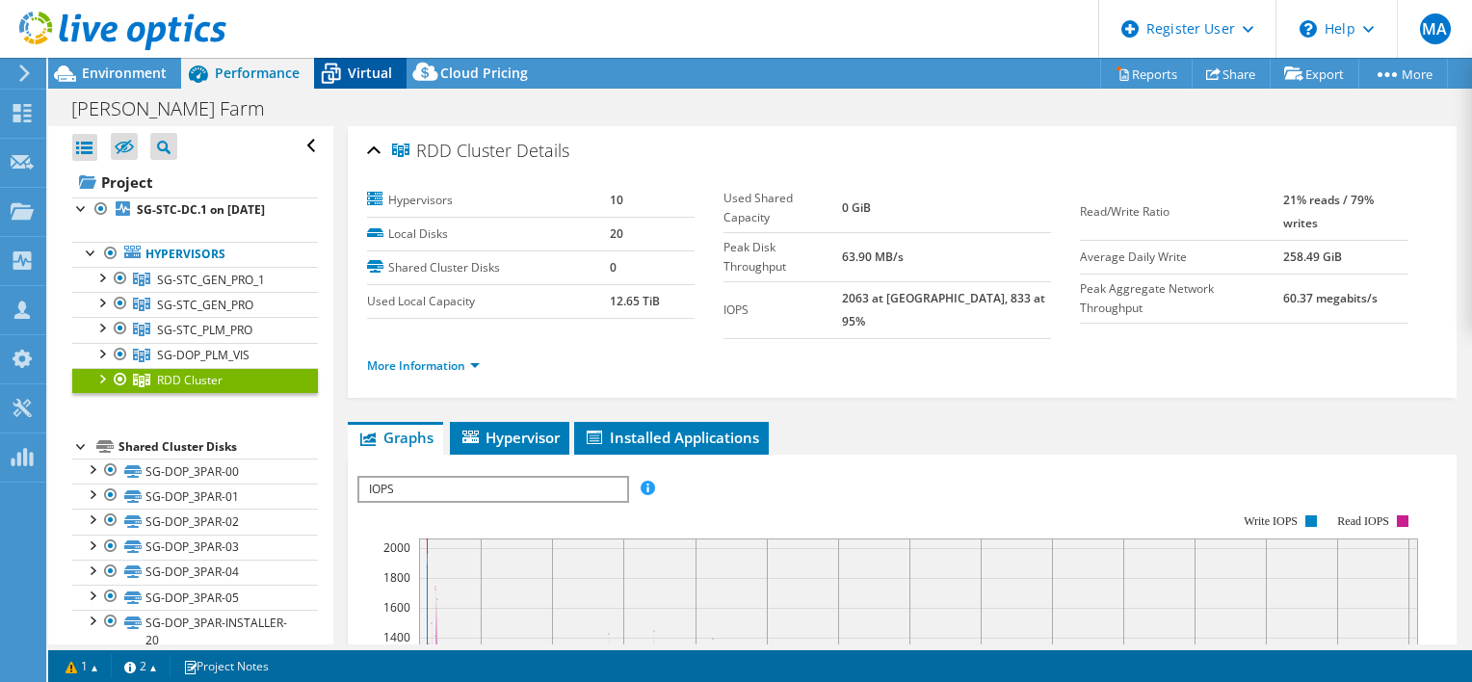
click at [353, 75] on span "Virtual" at bounding box center [370, 73] width 44 height 18
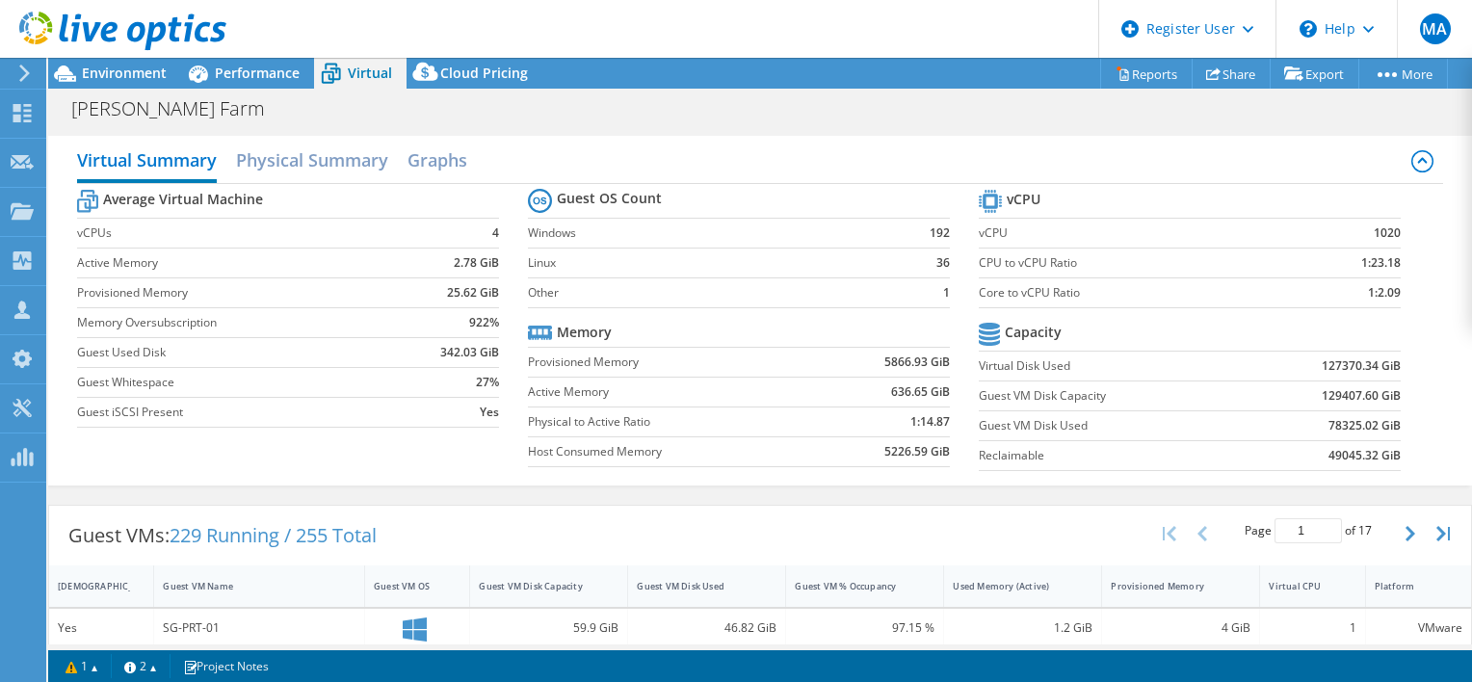
scroll to position [570, 0]
click at [478, 69] on span "Cloud Pricing" at bounding box center [484, 73] width 88 height 18
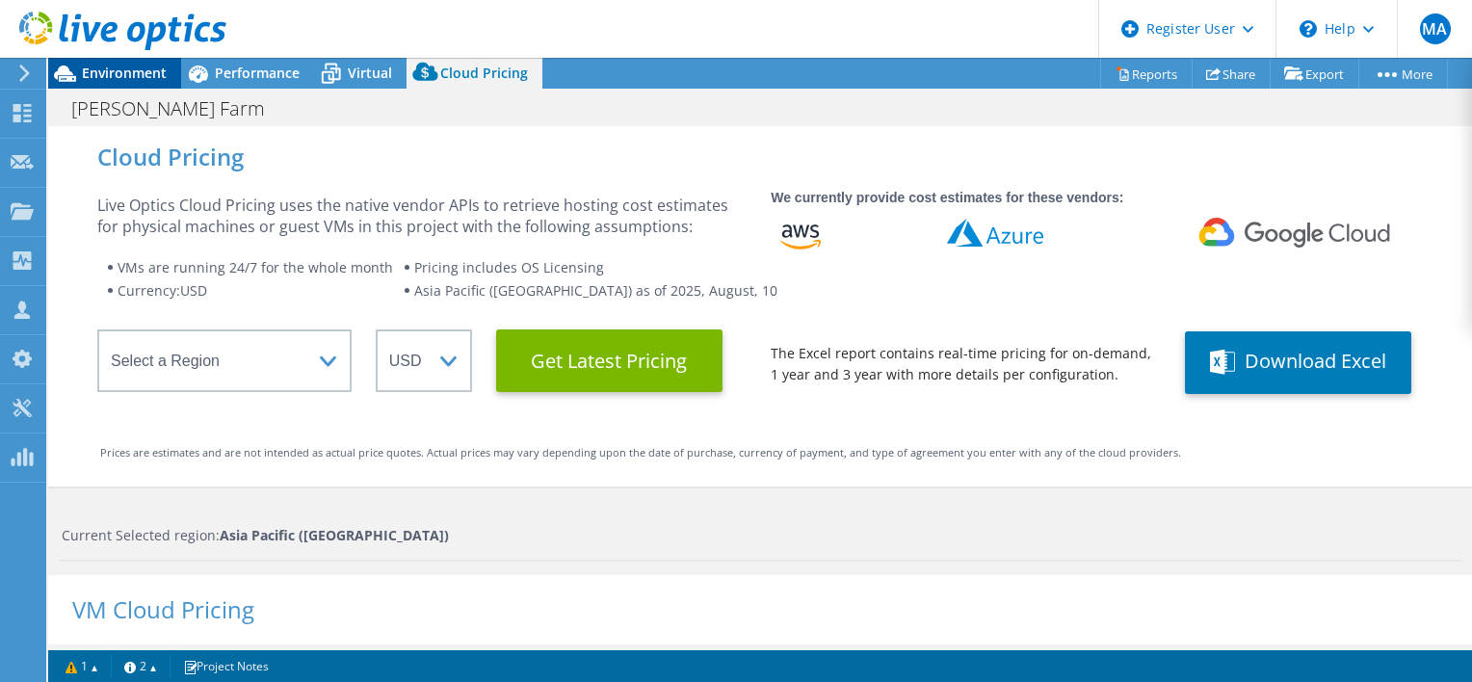
click at [112, 71] on span "Environment" at bounding box center [124, 73] width 85 height 18
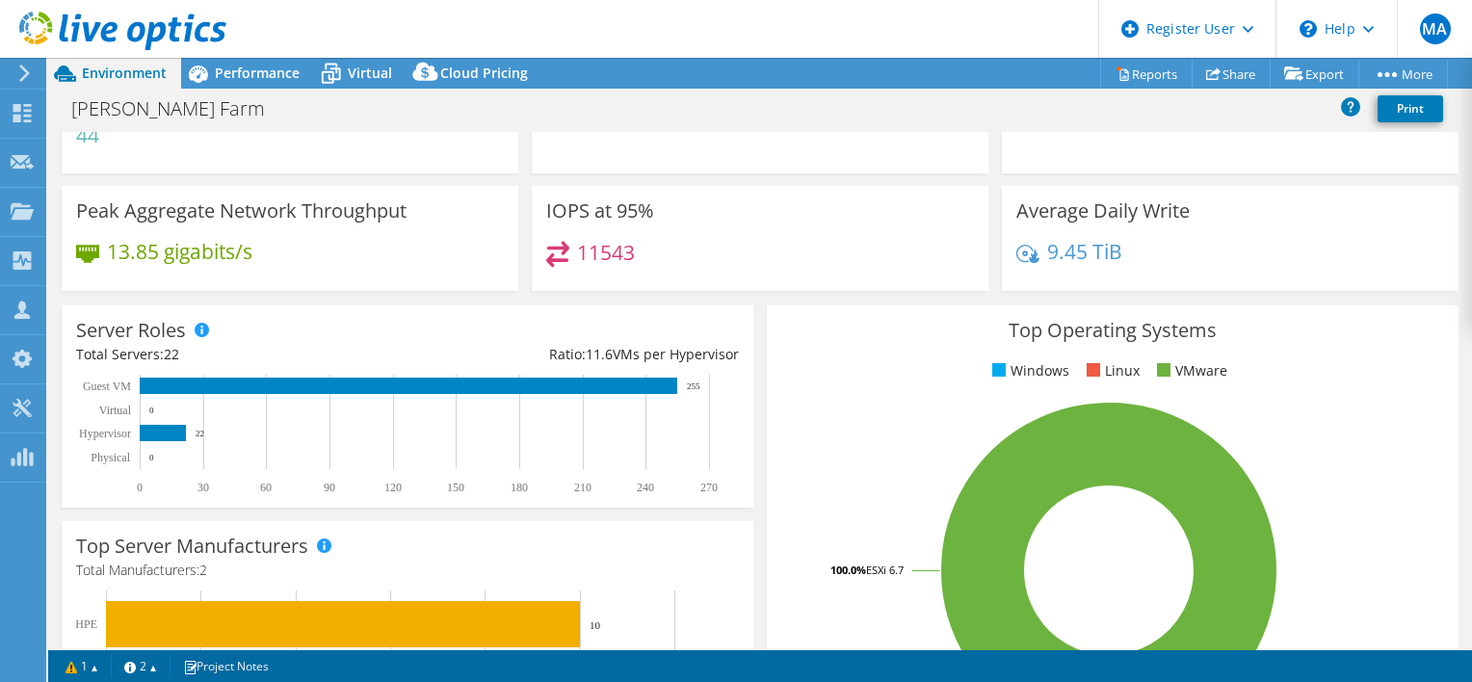
scroll to position [0, 0]
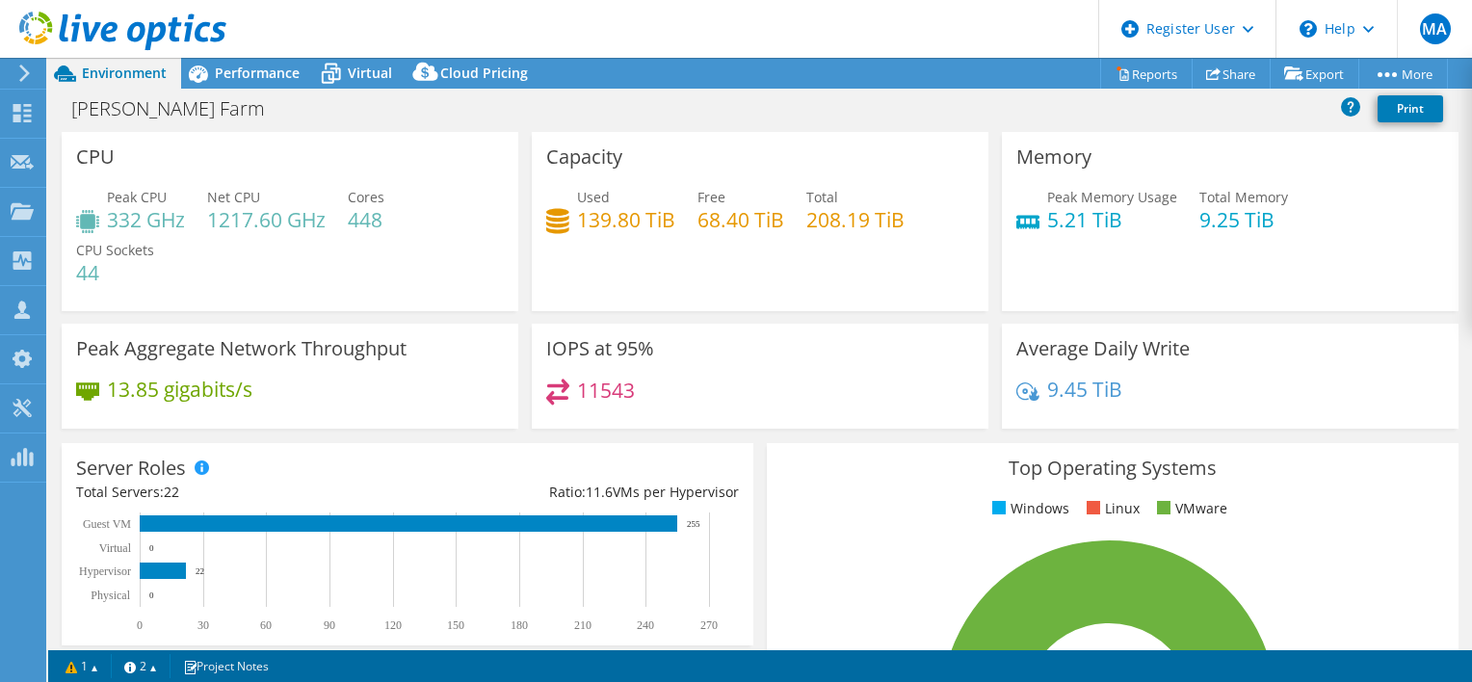
click at [249, 91] on div "[PERSON_NAME] Farm Print" at bounding box center [760, 109] width 1424 height 36
click at [238, 58] on div "Performance" at bounding box center [247, 73] width 133 height 31
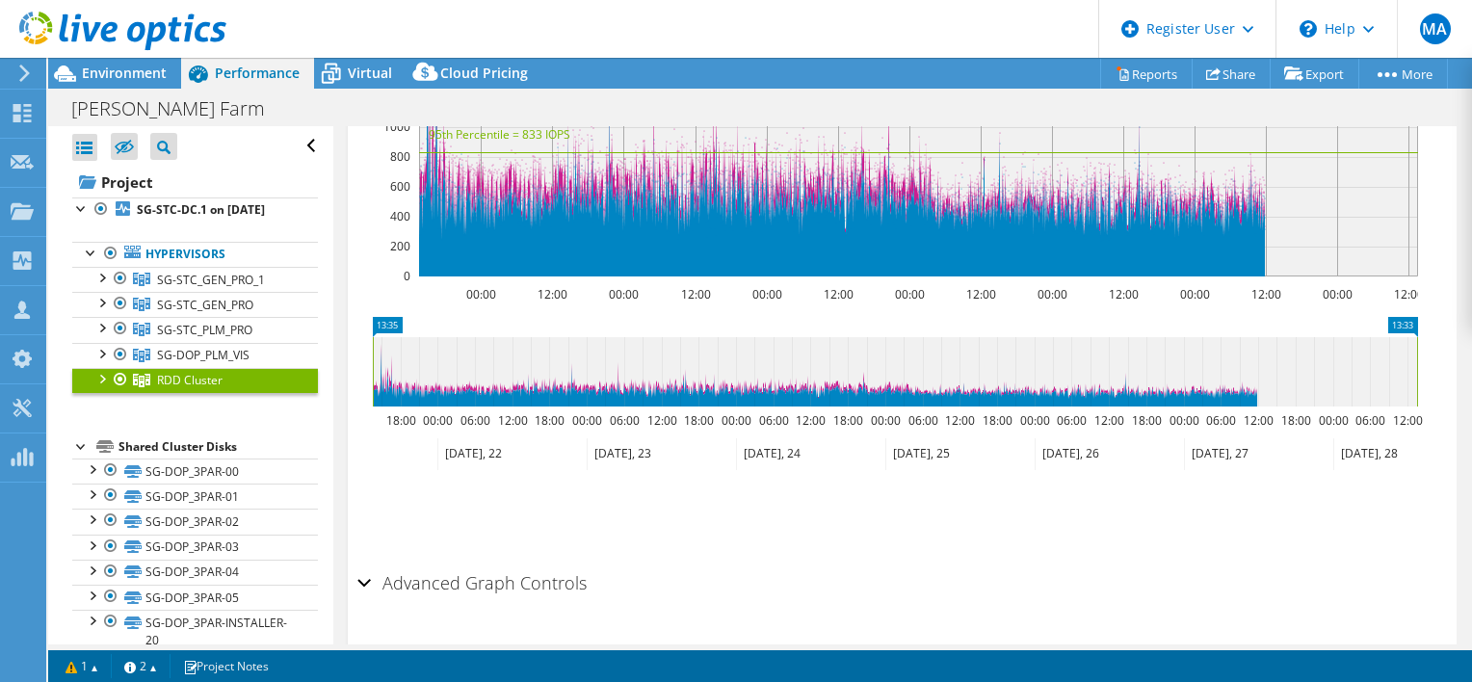
click at [459, 563] on h2 "Advanced Graph Controls" at bounding box center [471, 582] width 229 height 39
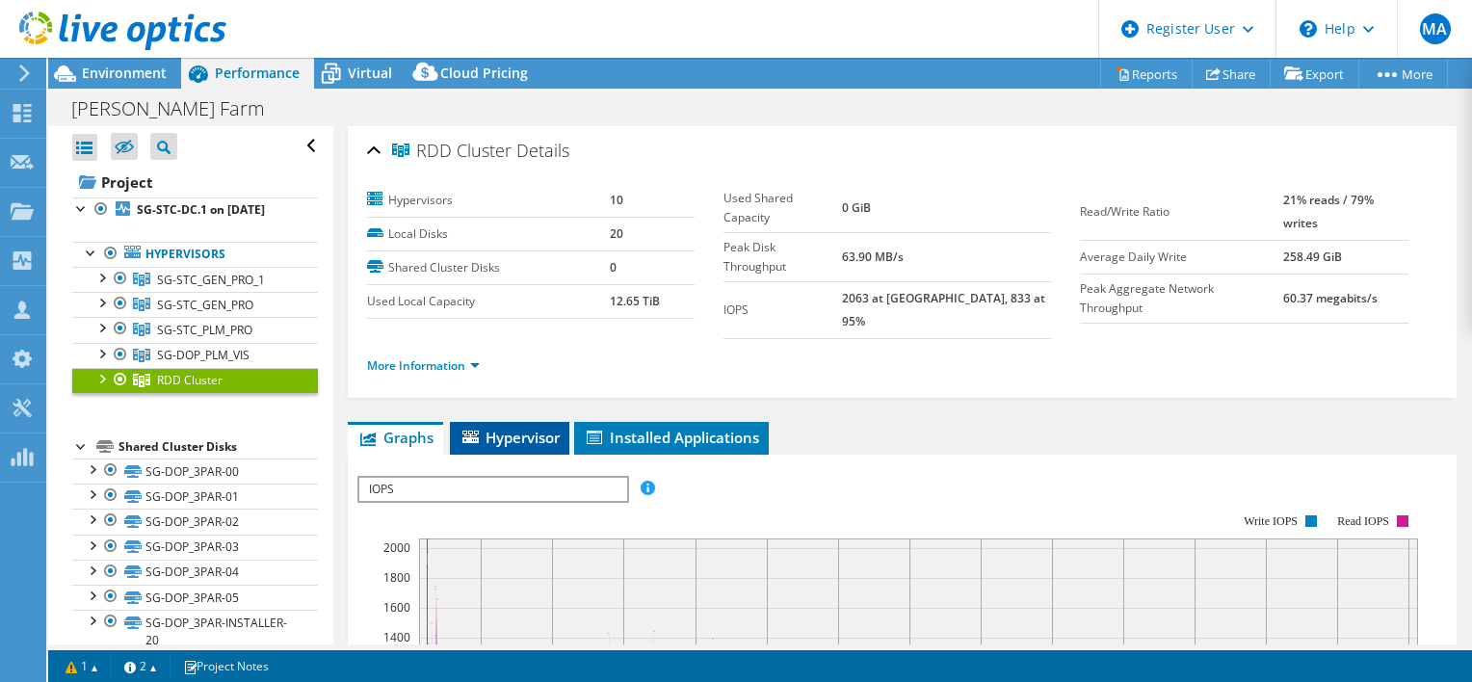
click at [501, 428] on span "Hypervisor" at bounding box center [509, 437] width 100 height 19
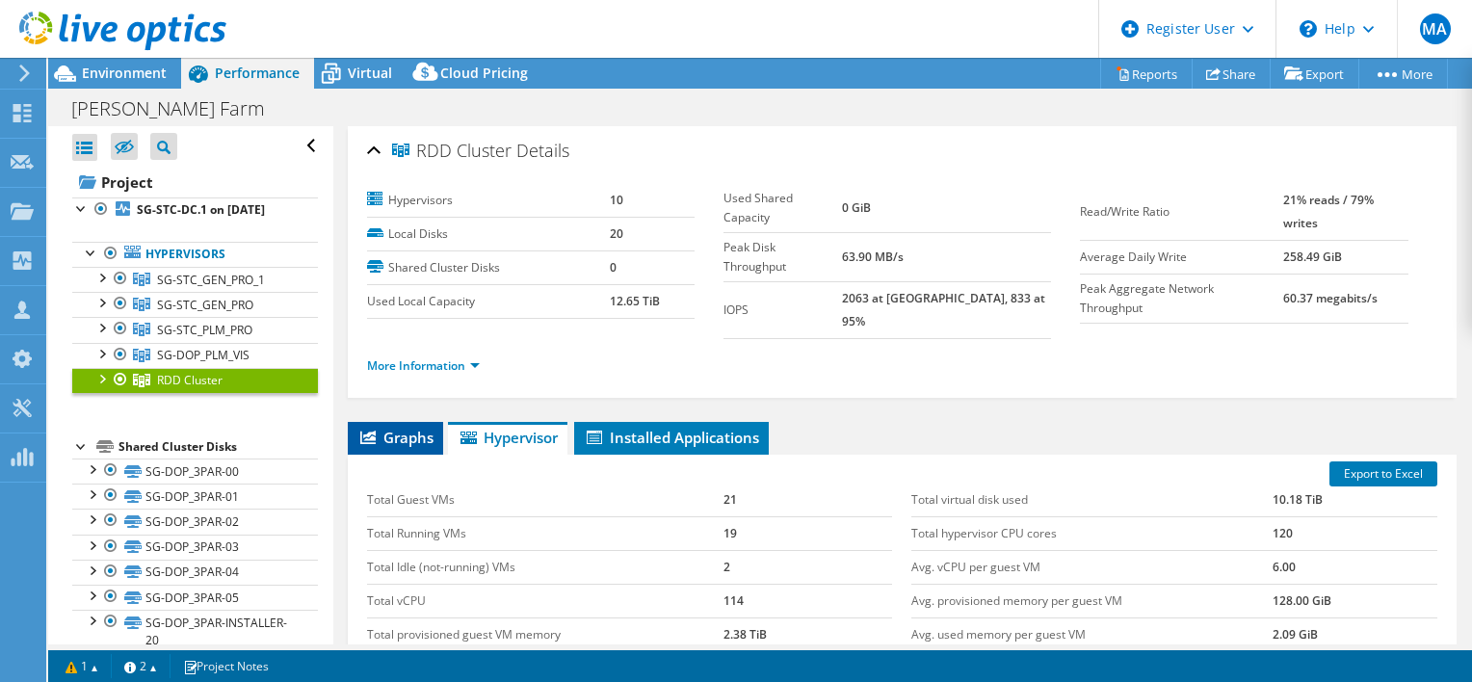
click at [416, 428] on span "Graphs" at bounding box center [395, 437] width 76 height 19
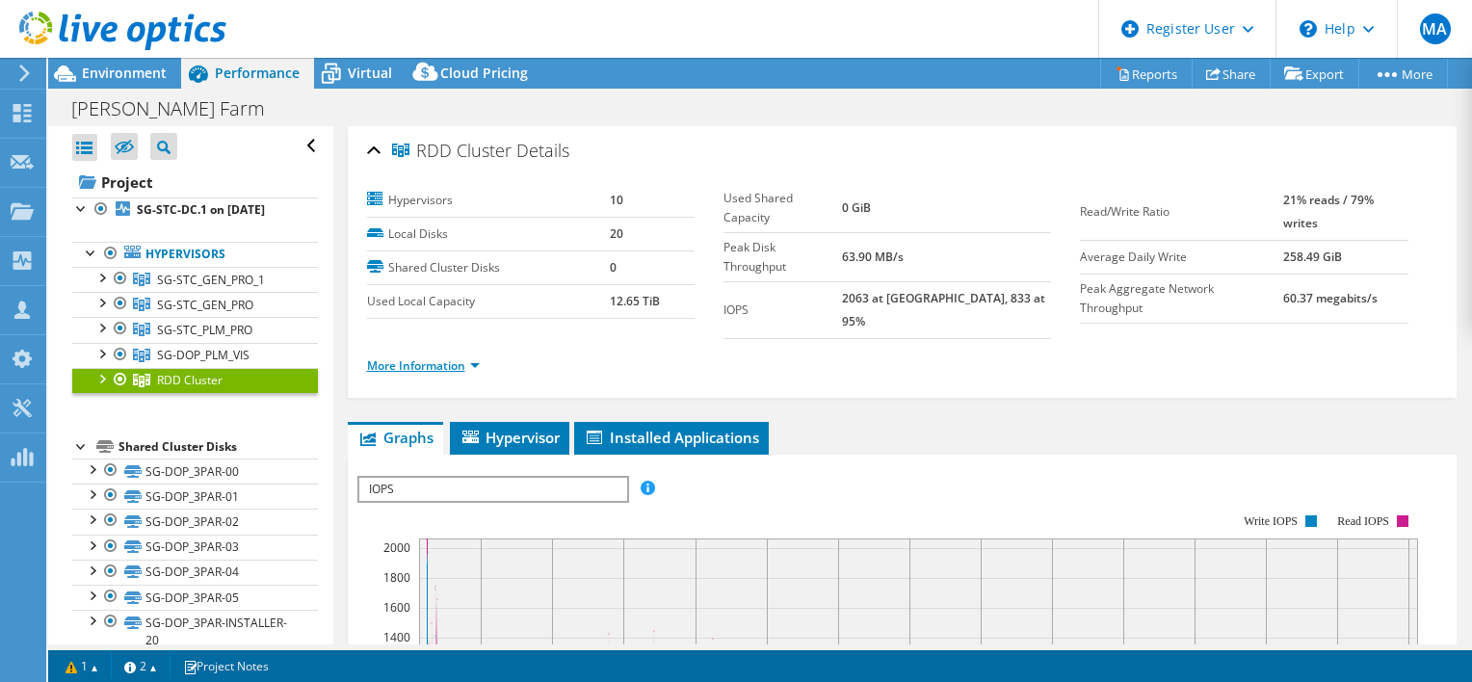
click at [435, 357] on link "More Information" at bounding box center [423, 365] width 113 height 16
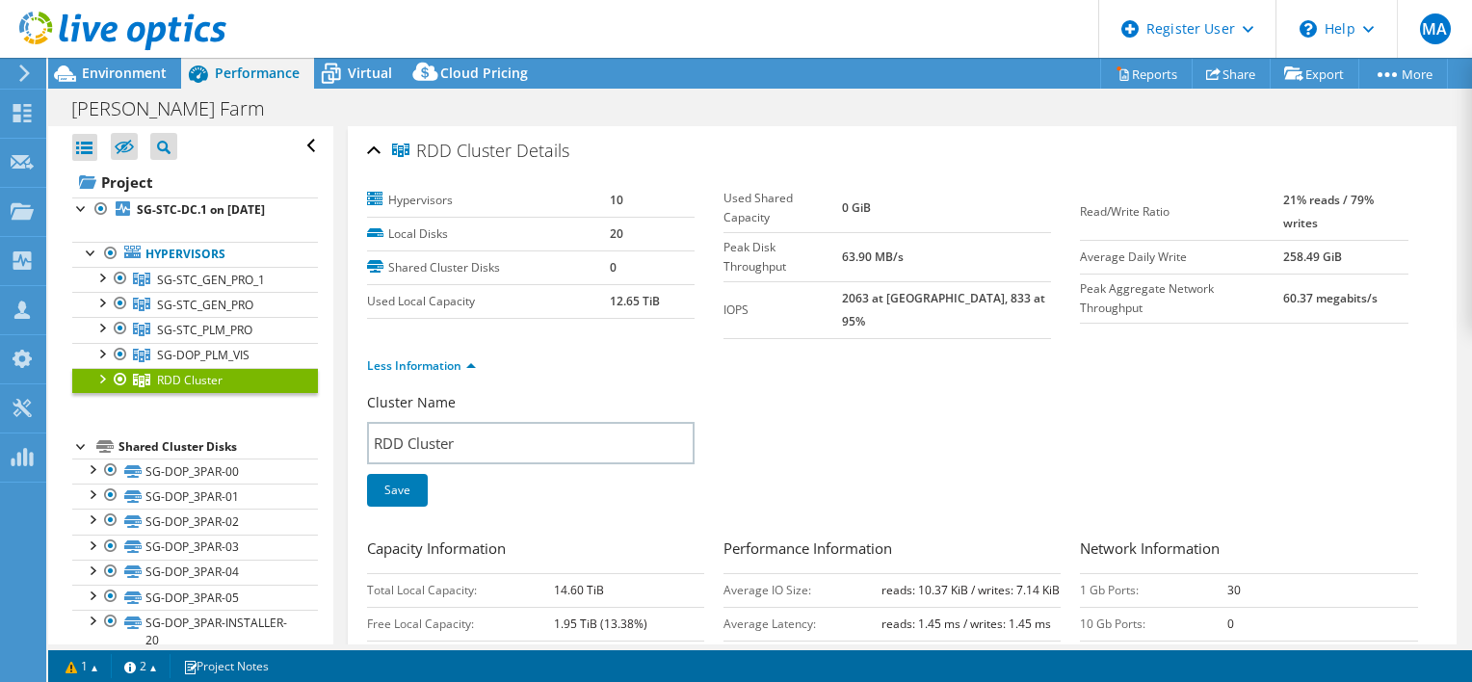
click at [230, 393] on link "RDD Cluster" at bounding box center [195, 380] width 246 height 25
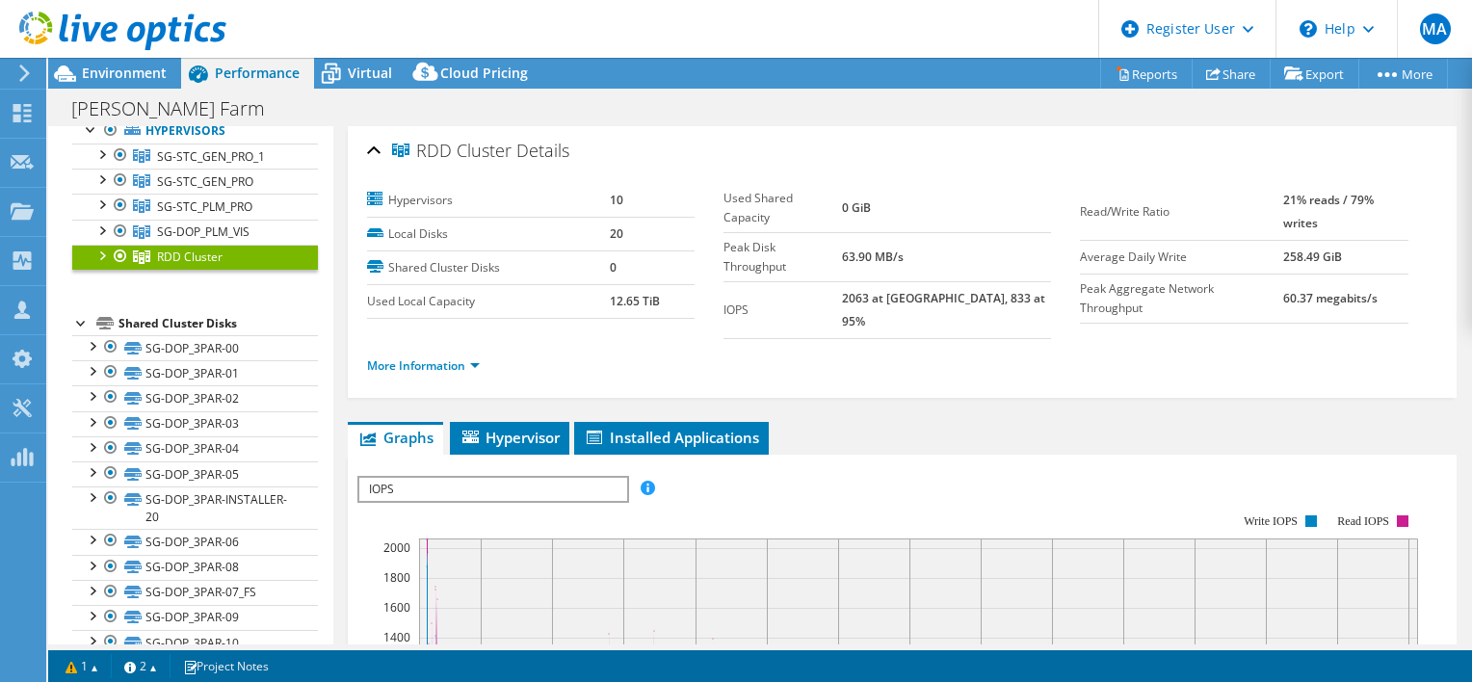
scroll to position [127, 0]
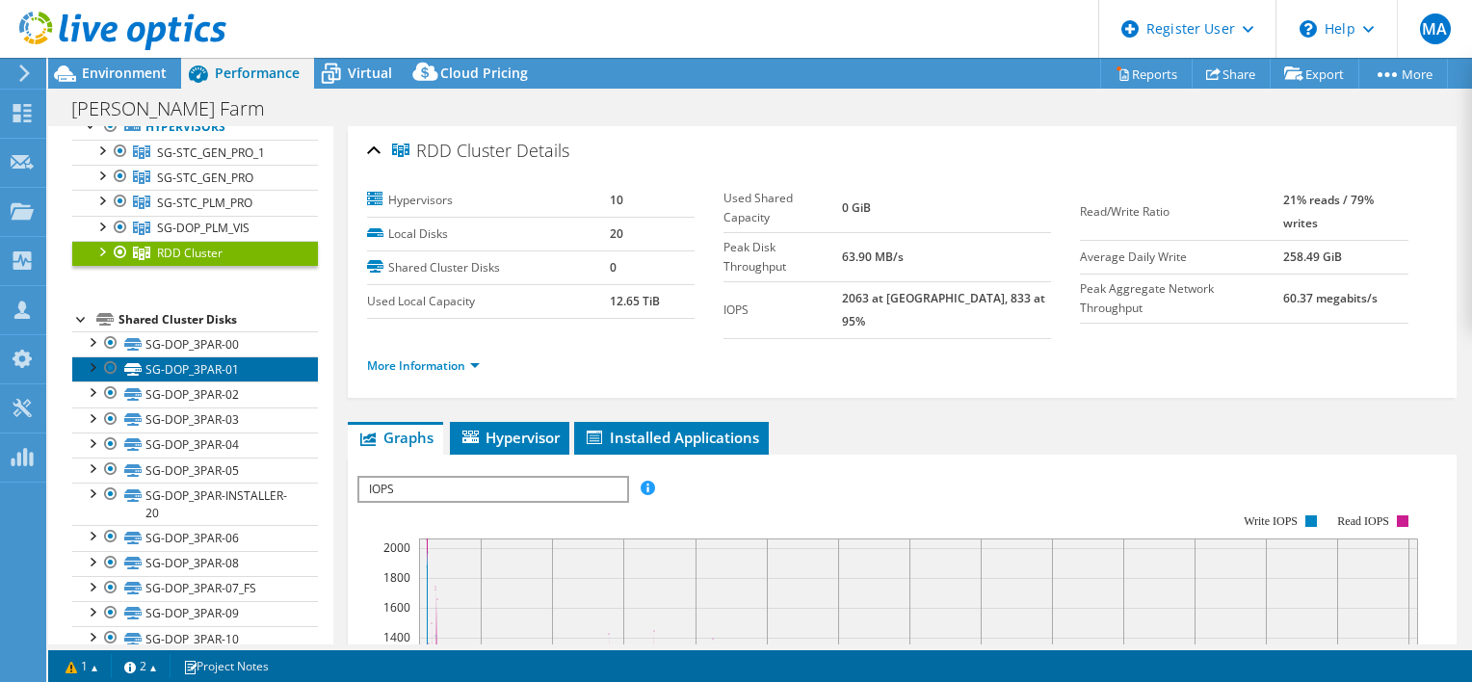
click at [225, 371] on link "SG-DOP_3PAR-01" at bounding box center [195, 368] width 246 height 25
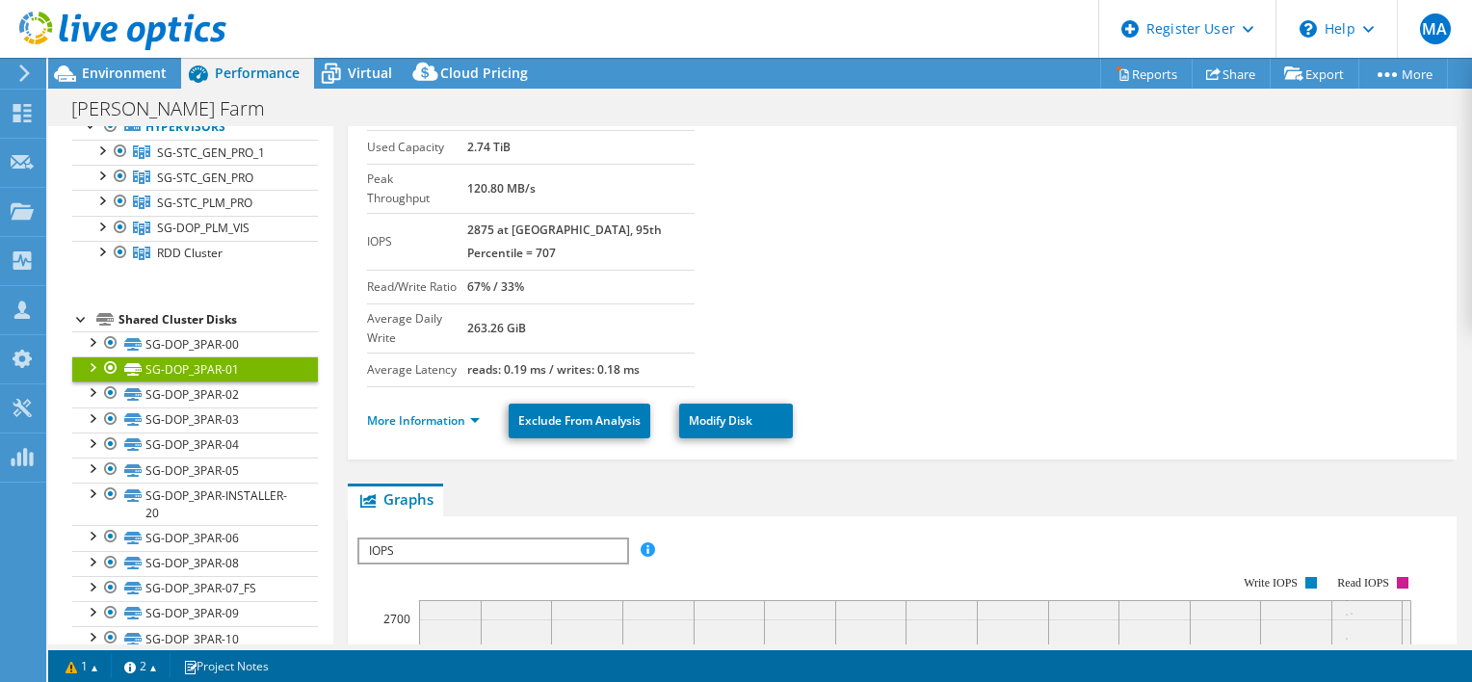
scroll to position [108, 0]
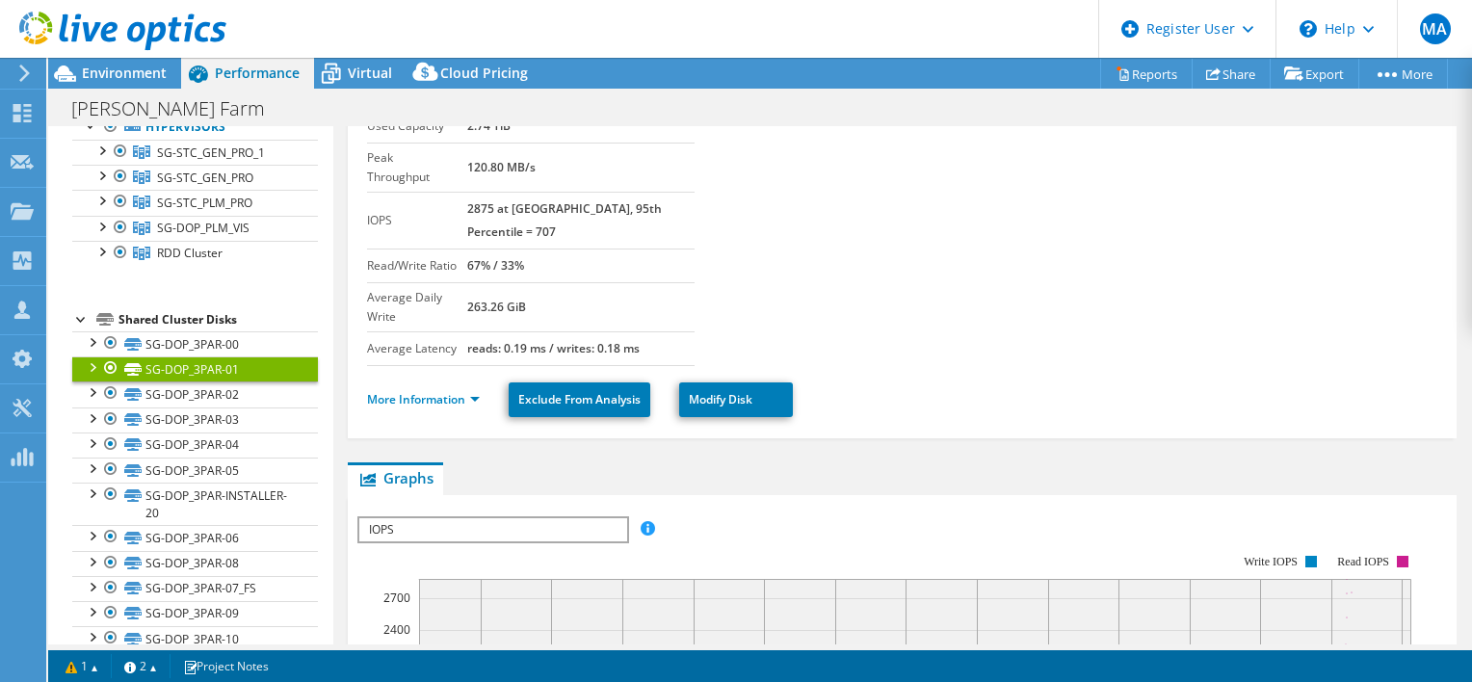
click at [213, 331] on div "Shared Cluster Disks" at bounding box center [217, 319] width 199 height 23
click at [77, 328] on div at bounding box center [81, 317] width 19 height 19
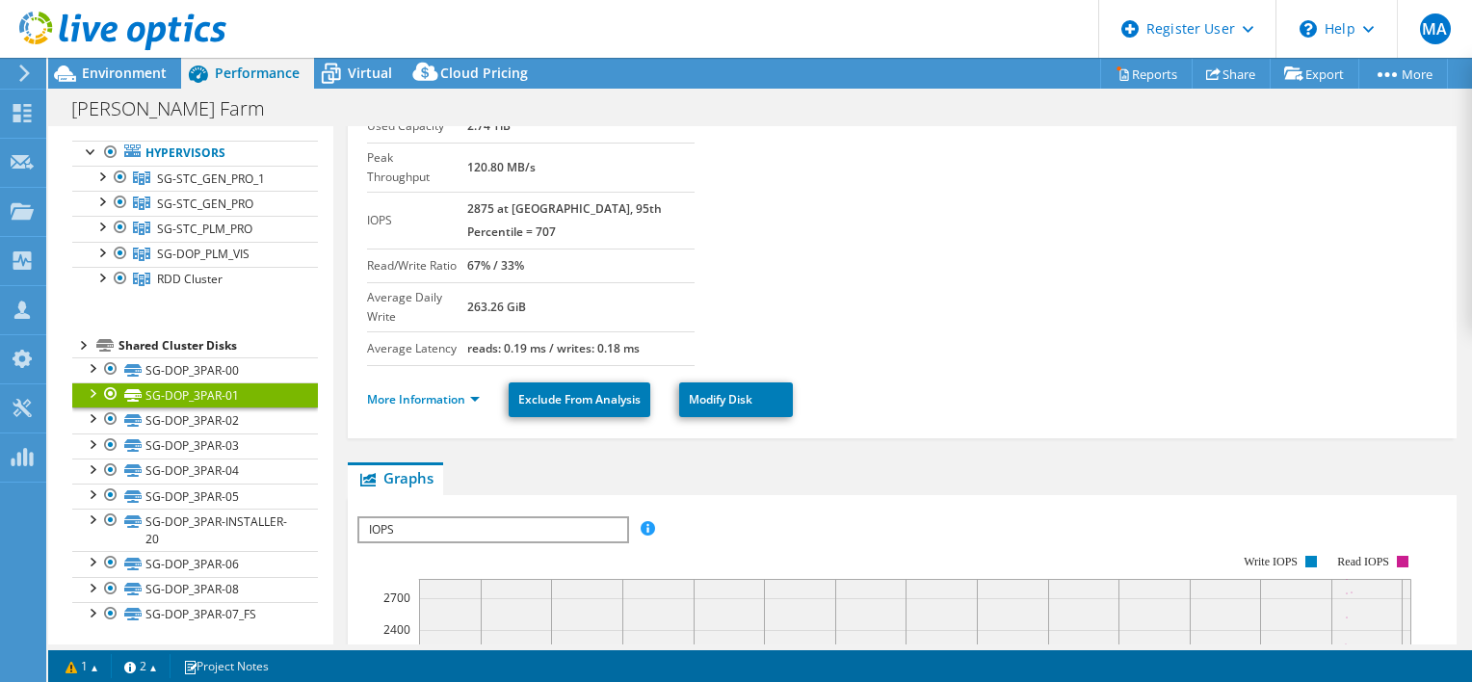
scroll to position [0, 0]
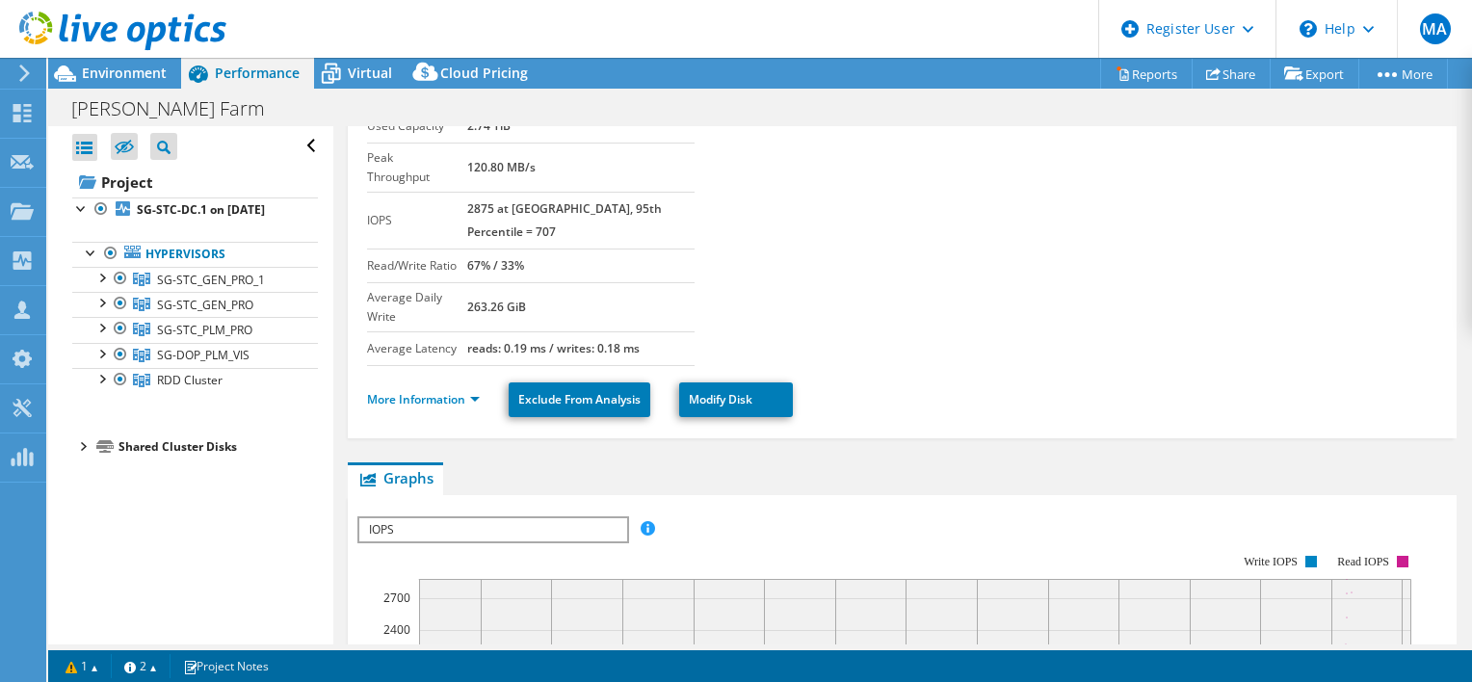
click at [80, 455] on div at bounding box center [81, 444] width 19 height 19
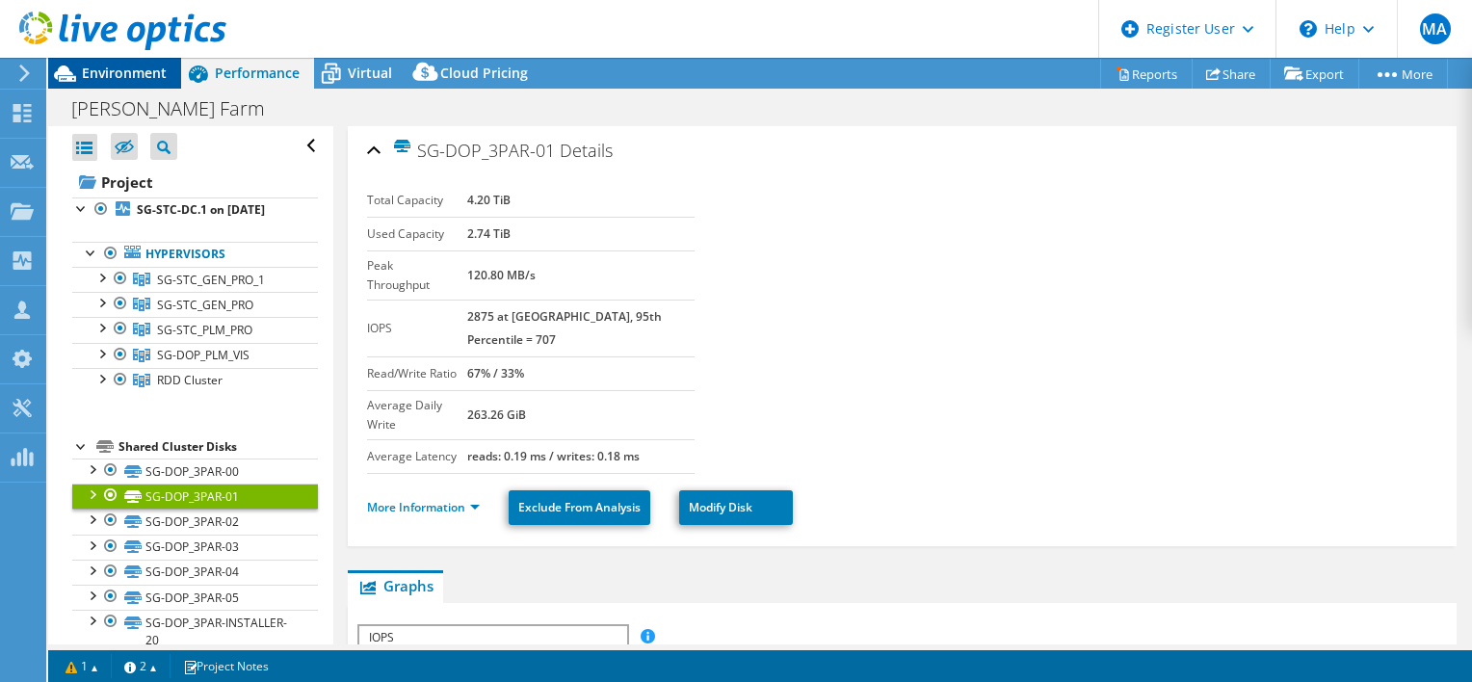
click at [137, 68] on span "Environment" at bounding box center [124, 73] width 85 height 18
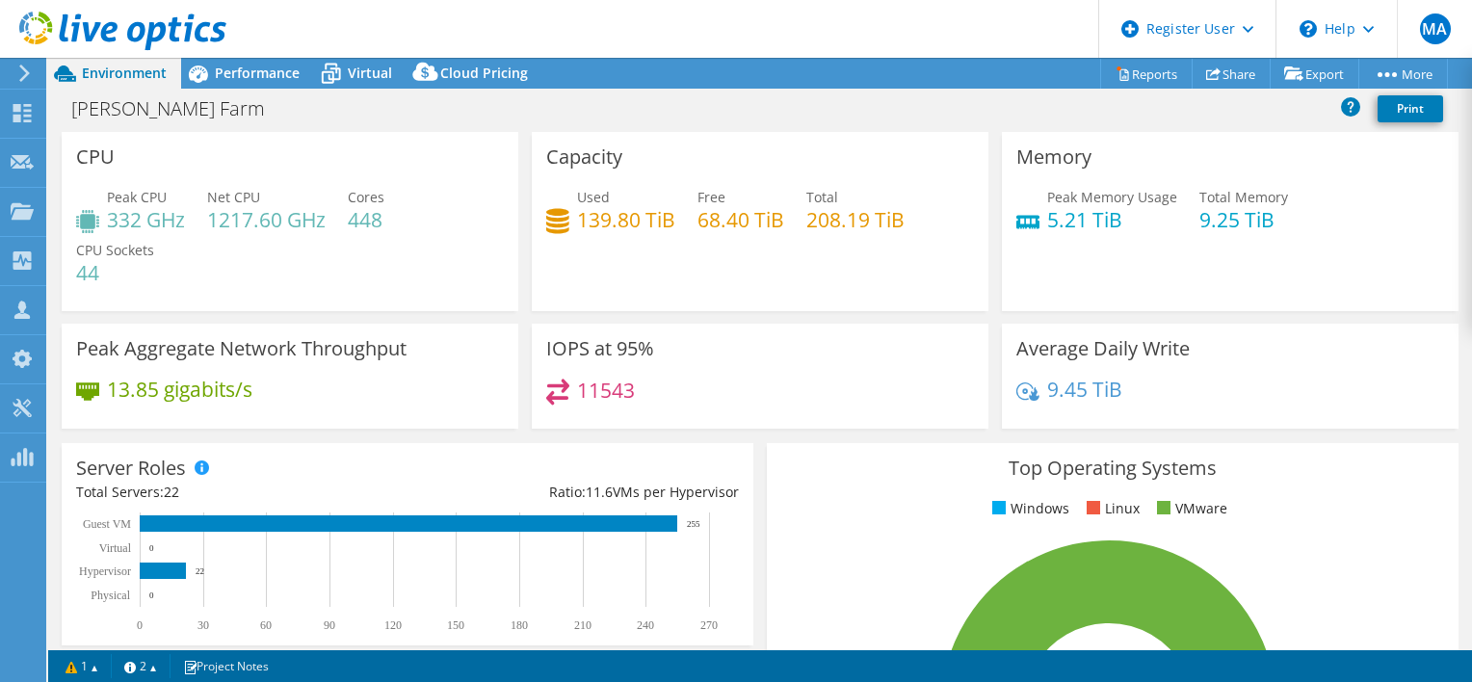
click at [778, 99] on div "[PERSON_NAME] Farm Print" at bounding box center [760, 109] width 1424 height 36
